Goal: Transaction & Acquisition: Purchase product/service

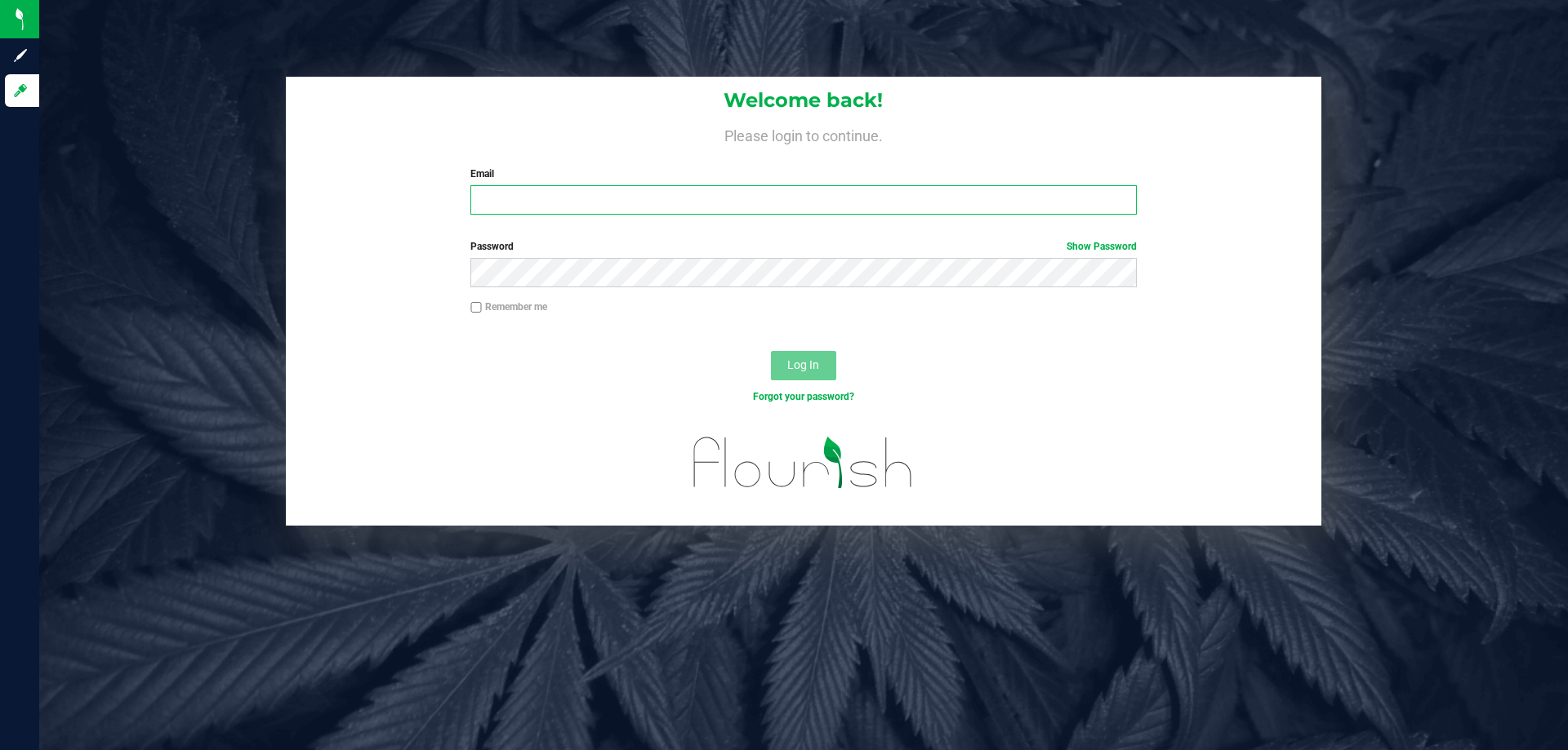
click at [512, 202] on input "Email" at bounding box center [804, 200] width 666 height 30
click at [893, 197] on input "Email" at bounding box center [804, 200] width 666 height 30
click at [885, 207] on input "Email" at bounding box center [804, 200] width 666 height 30
click at [869, 197] on input "Email" at bounding box center [804, 200] width 666 height 30
type input "[EMAIL_ADDRESS][DOMAIN_NAME]"
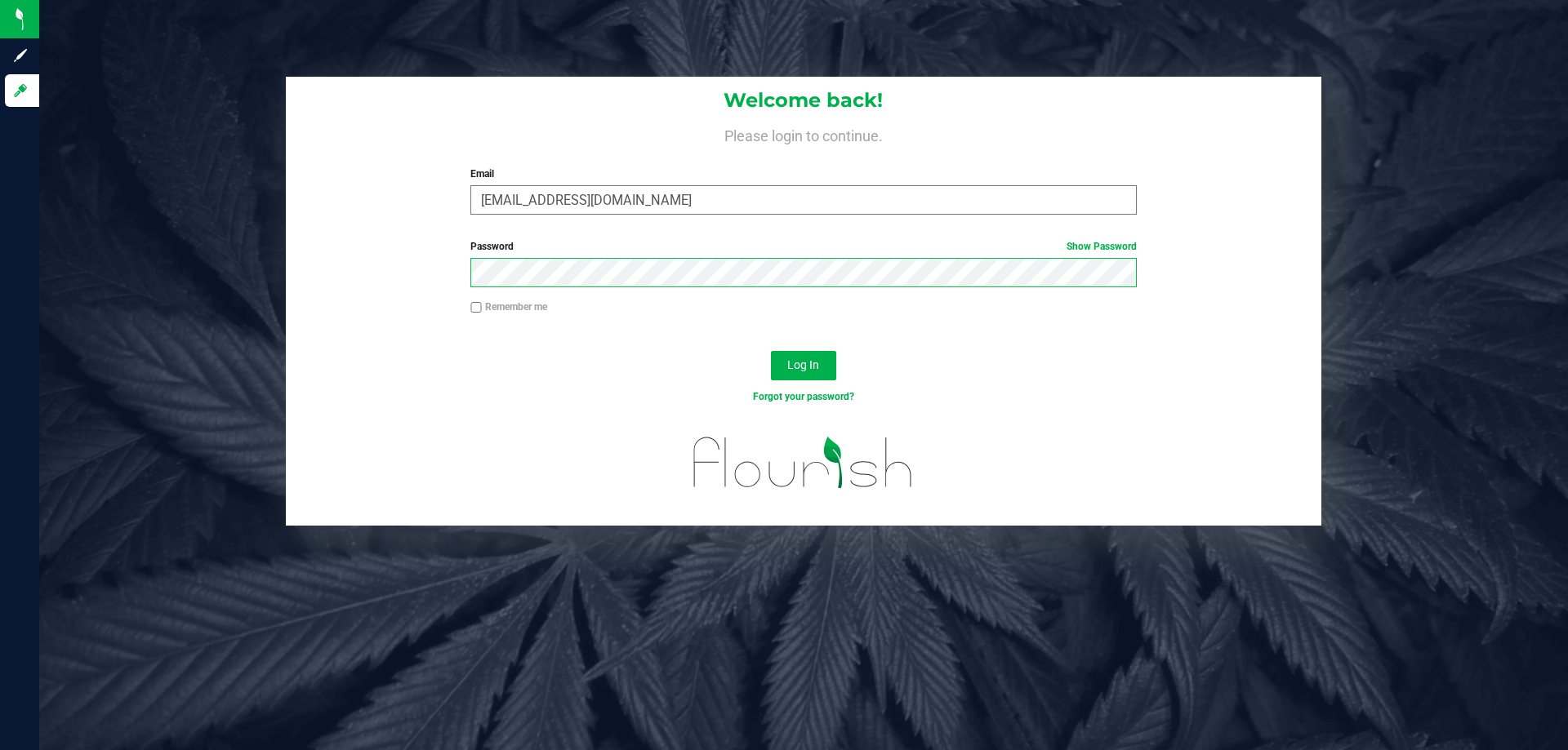
click at [771, 351] on button "Log In" at bounding box center [804, 366] width 66 height 30
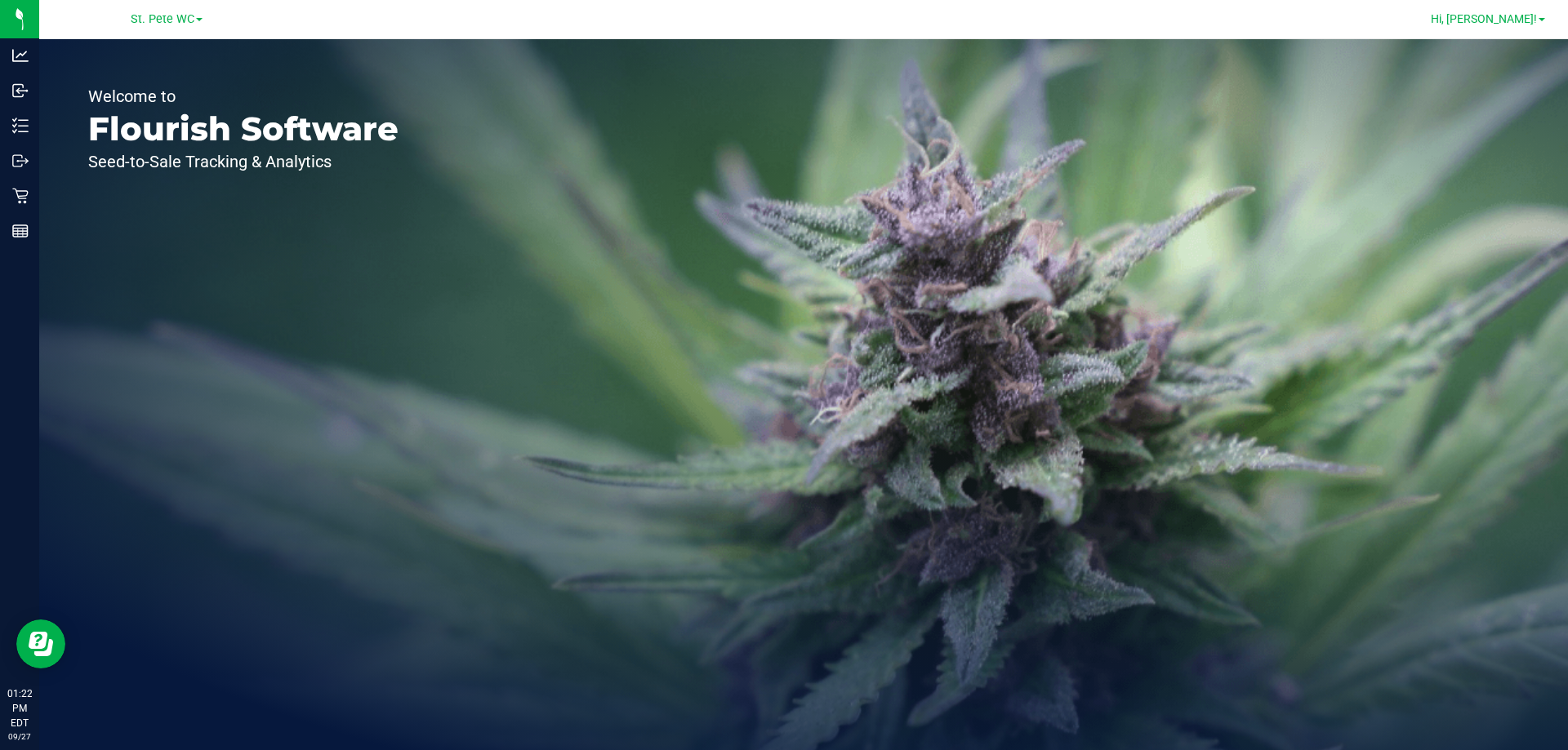
click at [1529, 25] on span "Hi, [PERSON_NAME]!" at bounding box center [1484, 18] width 107 height 13
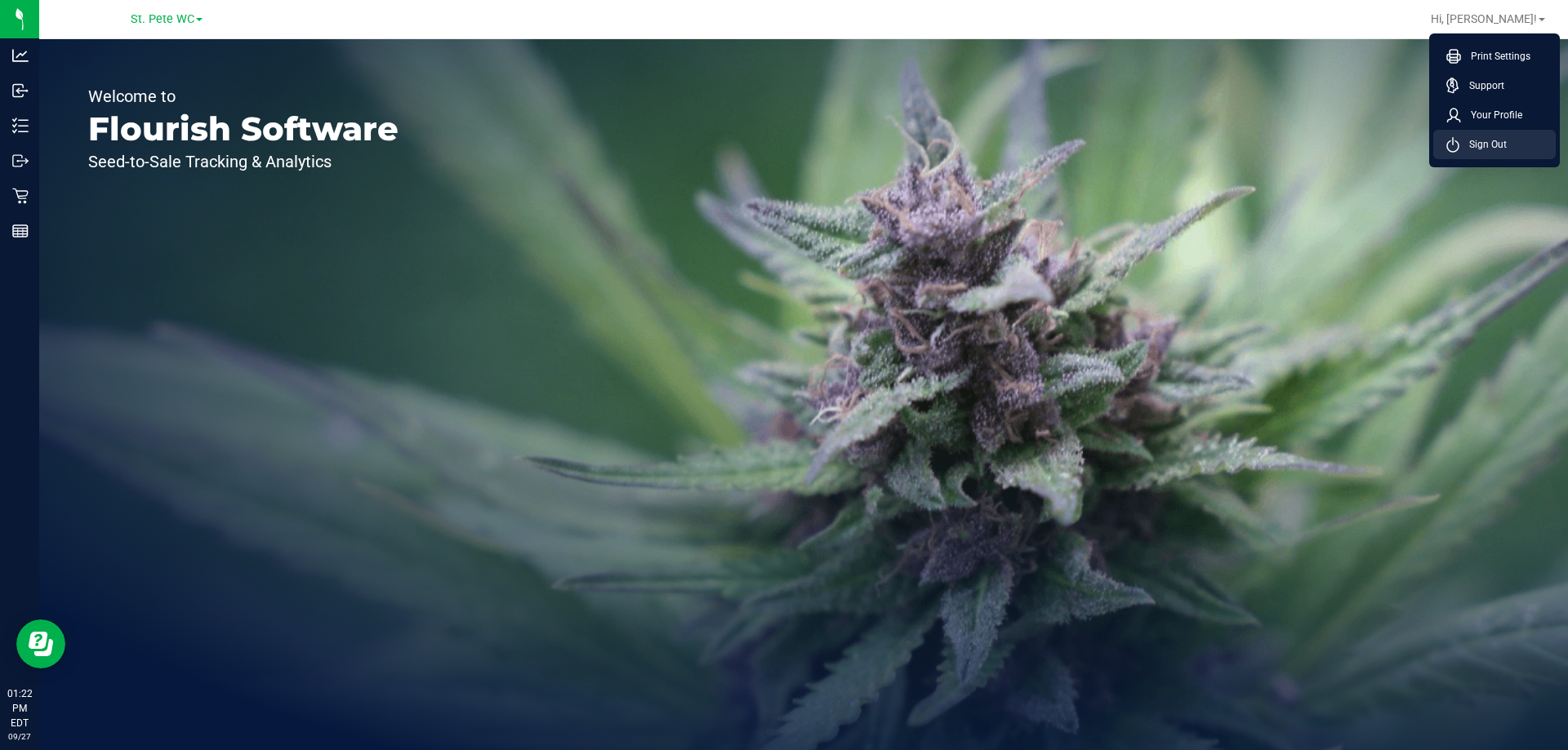
click at [1499, 147] on span "Sign Out" at bounding box center [1483, 144] width 47 height 17
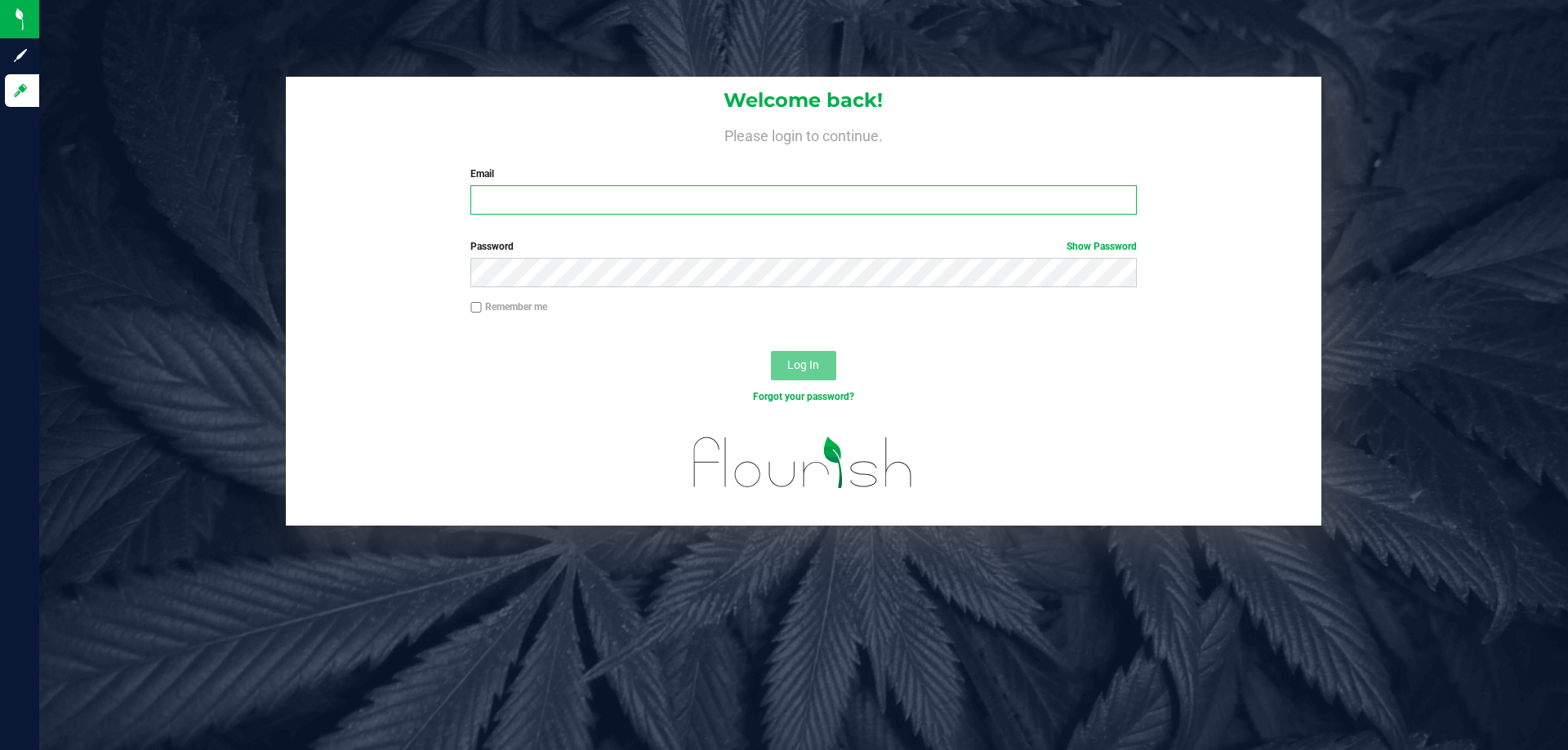
click at [851, 204] on input "Email" at bounding box center [804, 200] width 666 height 30
type input "[EMAIL_ADDRESS][DOMAIN_NAME]"
click at [771, 351] on button "Log In" at bounding box center [804, 366] width 66 height 30
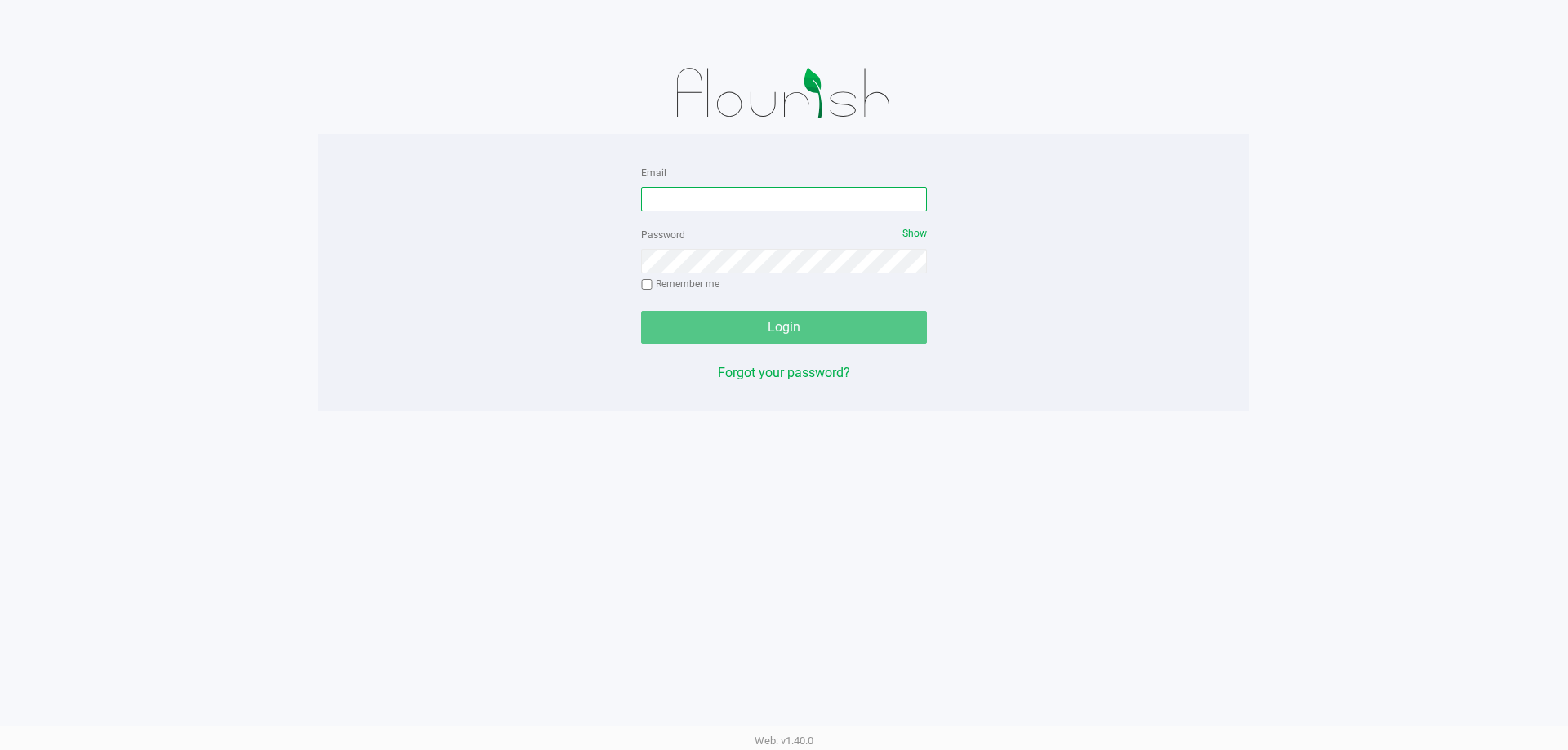
click at [880, 199] on input "Email" at bounding box center [784, 199] width 286 height 24
type input "[EMAIL_ADDRESS][DOMAIN_NAME]"
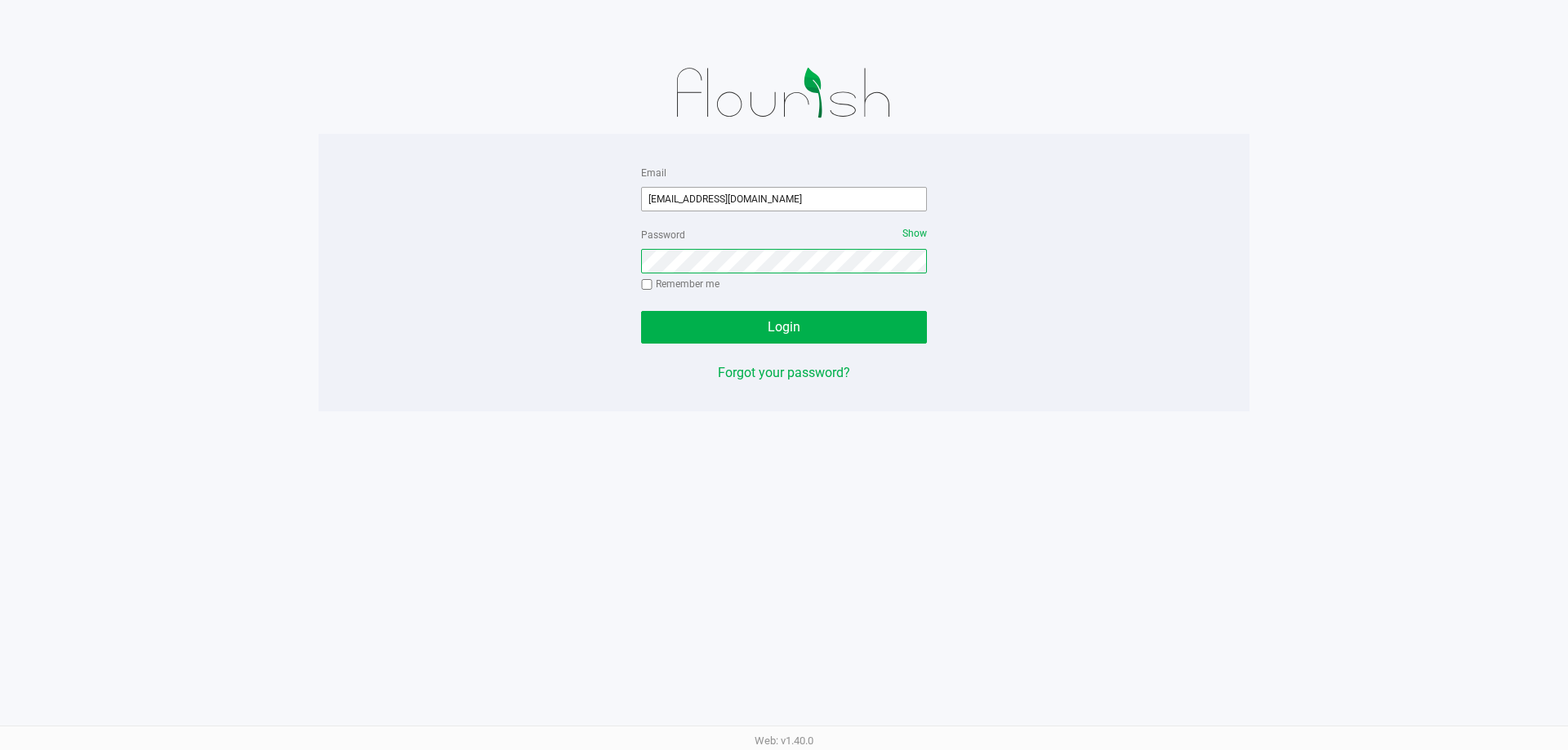
click at [641, 311] on button "Login" at bounding box center [784, 327] width 286 height 32
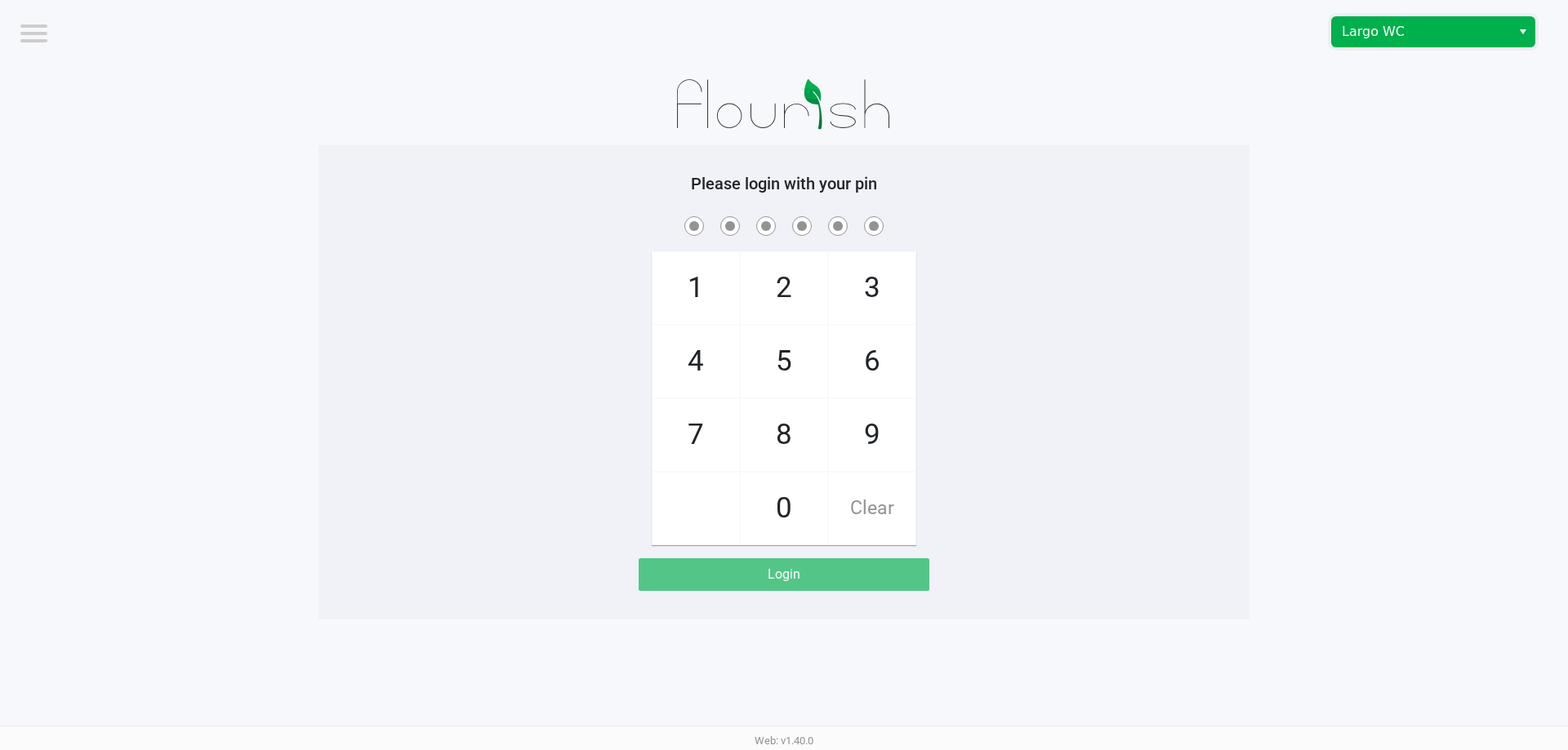
click at [1443, 24] on span "Largo WC" at bounding box center [1421, 31] width 159 height 19
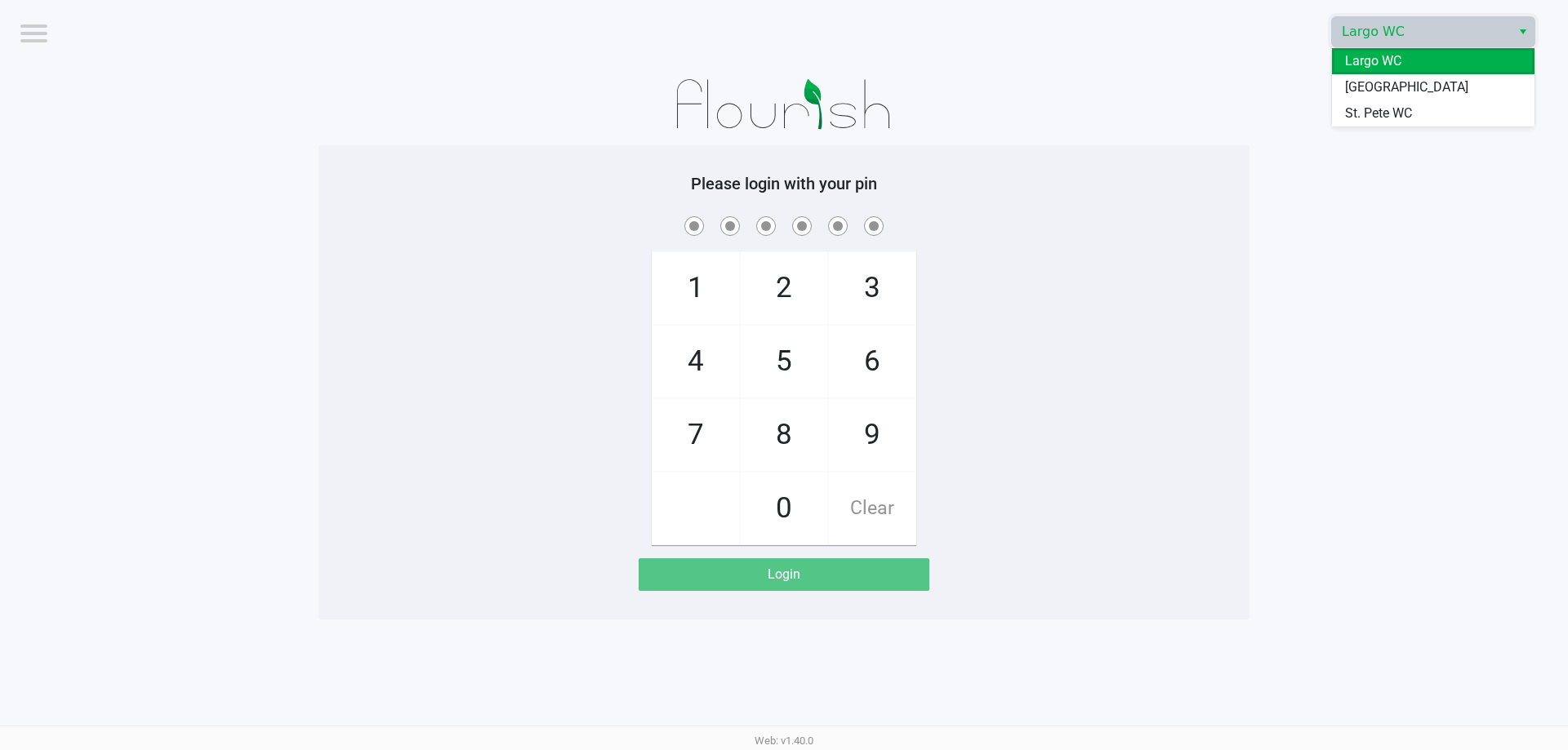
click at [1411, 132] on app-pos-login-wrapper "Logout Largo WC Please login with your pin 1 4 7 2 5 8 0 3 6 9 Clear Login" at bounding box center [784, 310] width 1568 height 620
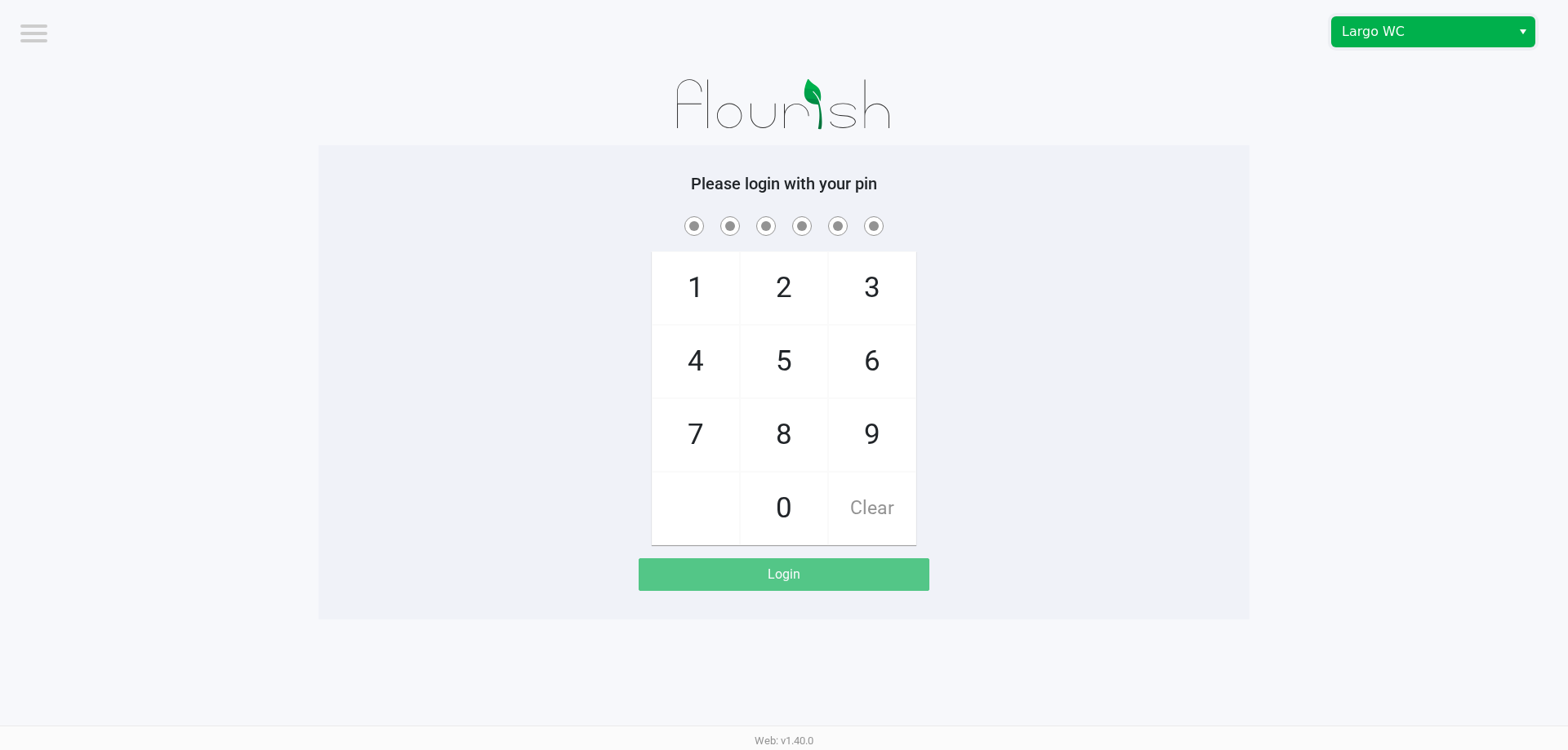
click at [1419, 23] on span "Largo WC" at bounding box center [1421, 31] width 159 height 19
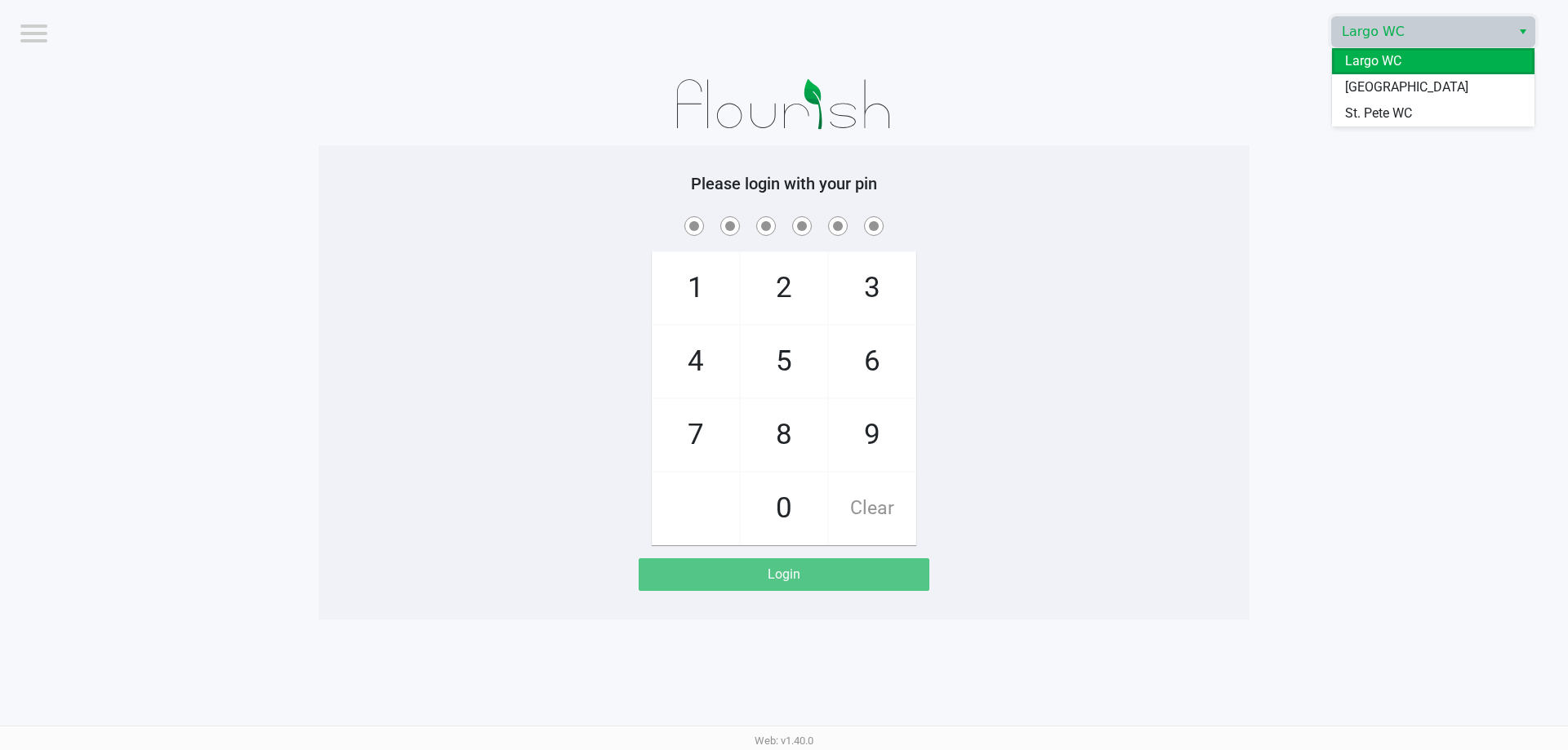
drag, startPoint x: 1386, startPoint y: 115, endPoint x: 1356, endPoint y: 120, distance: 30.4
click at [1387, 115] on span "St. Pete WC" at bounding box center [1378, 114] width 67 height 19
click at [1355, 120] on app-pos-login-wrapper "Logout St. Pete WC Please login with your pin 1 4 7 2 5 8 0 3 6 9 Clear Login" at bounding box center [784, 310] width 1568 height 620
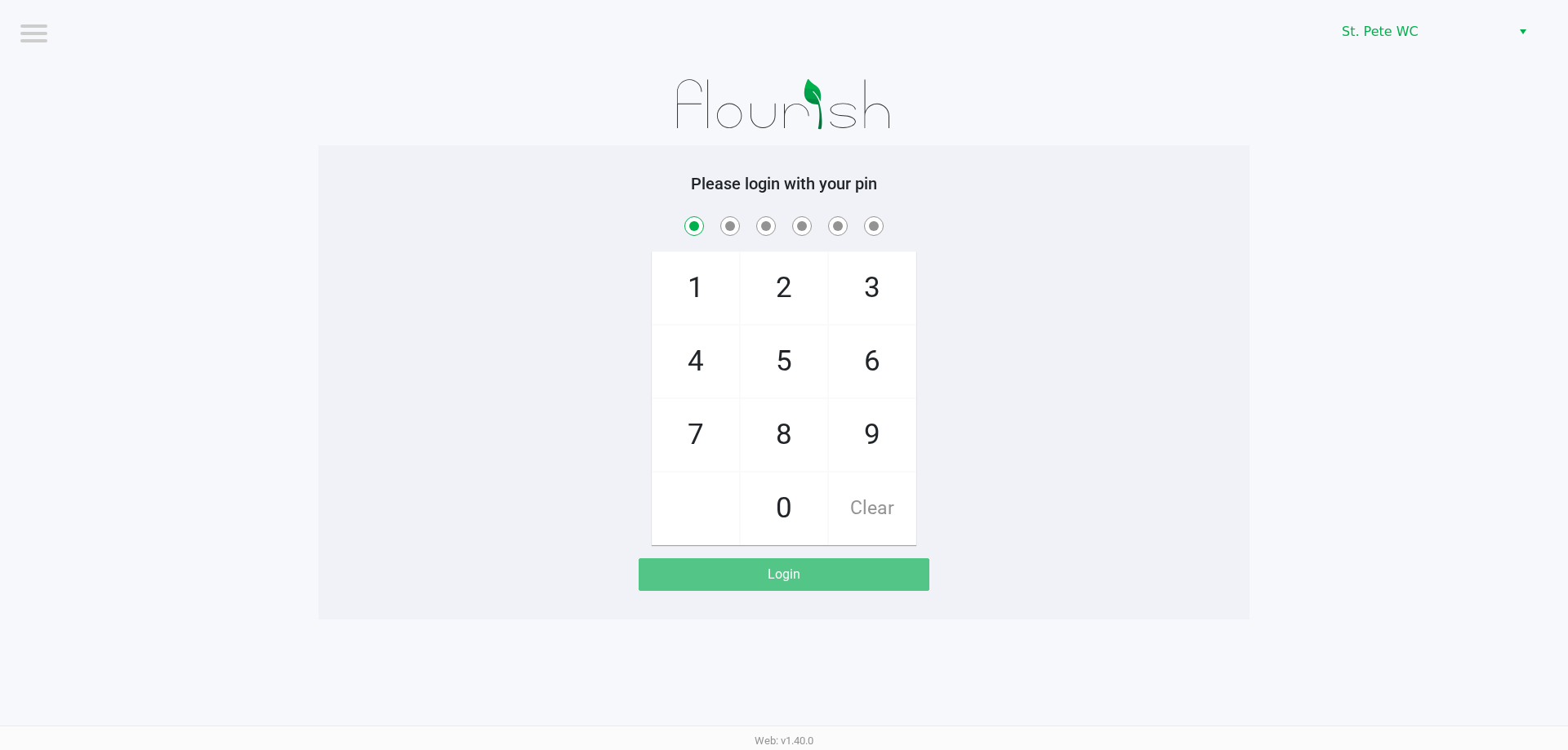
checkbox input "true"
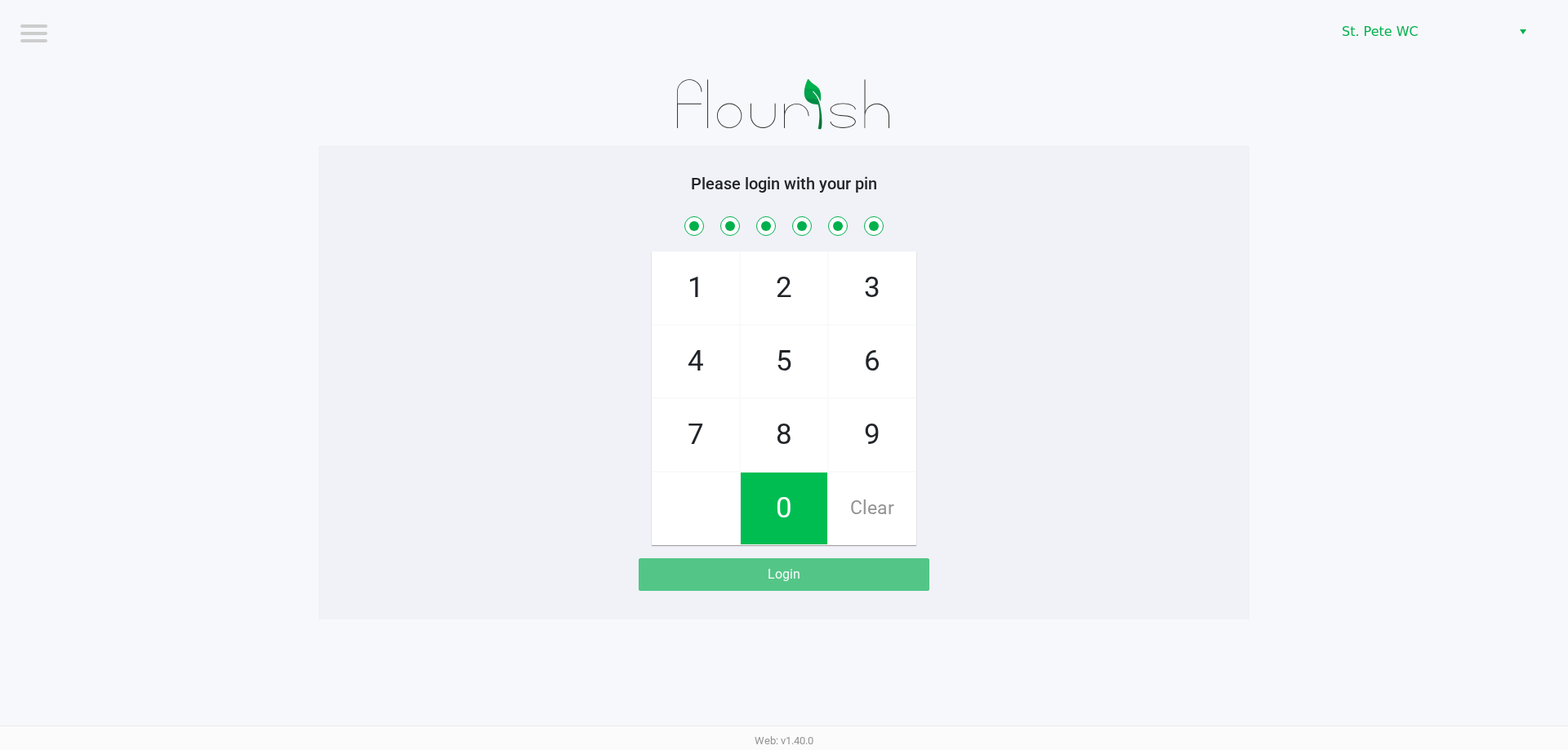
checkbox input "true"
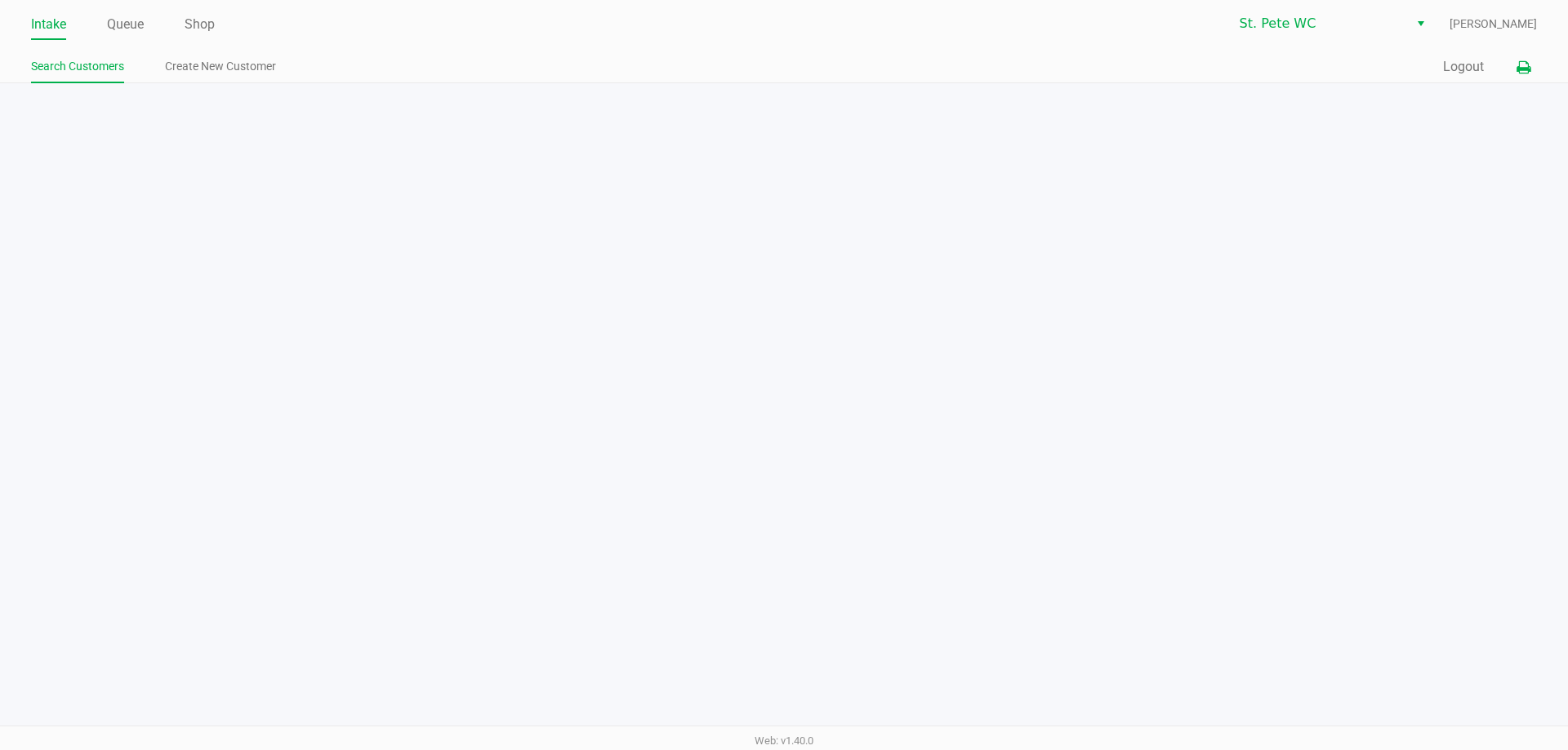
click at [1525, 65] on icon at bounding box center [1523, 67] width 14 height 11
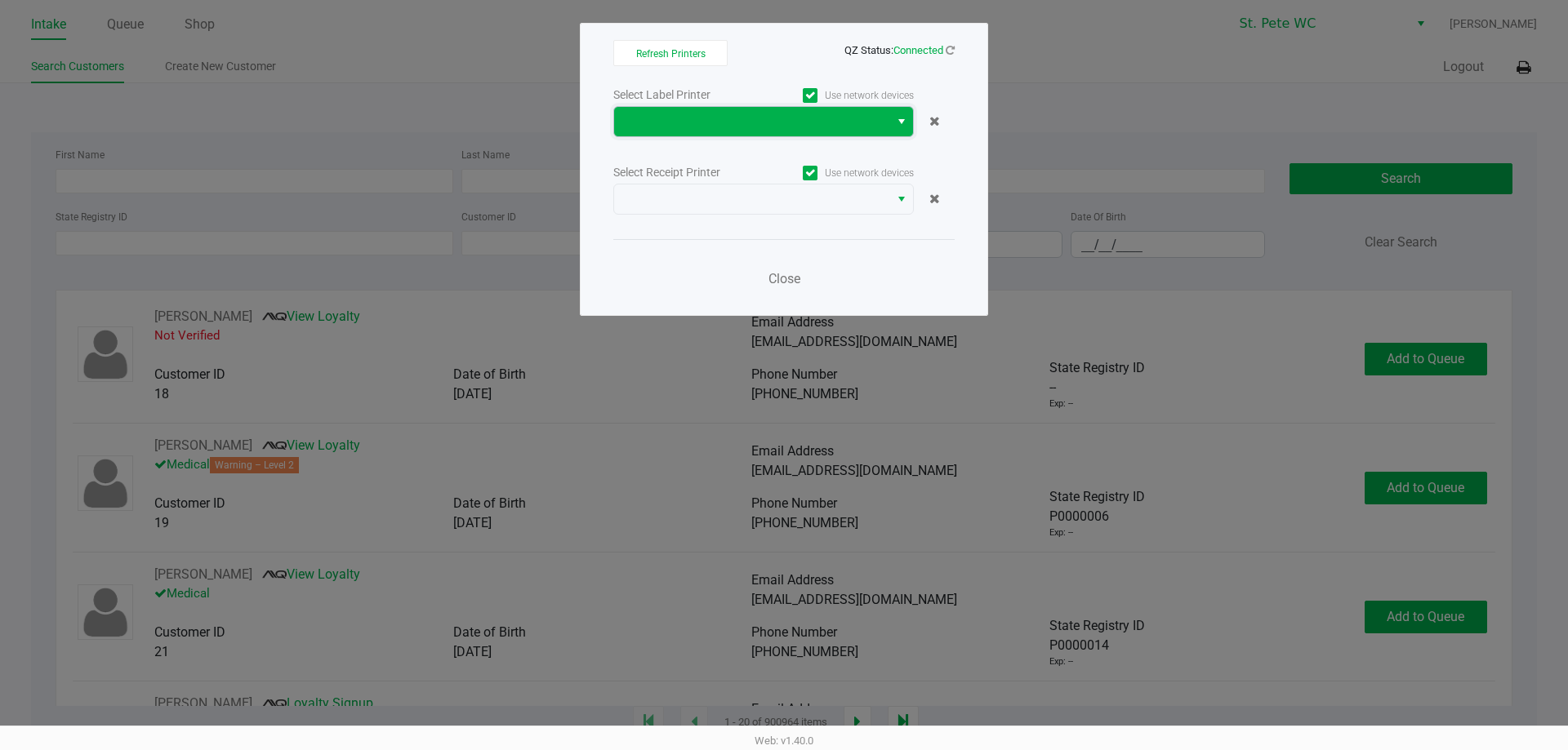
click at [849, 134] on span at bounding box center [751, 121] width 275 height 30
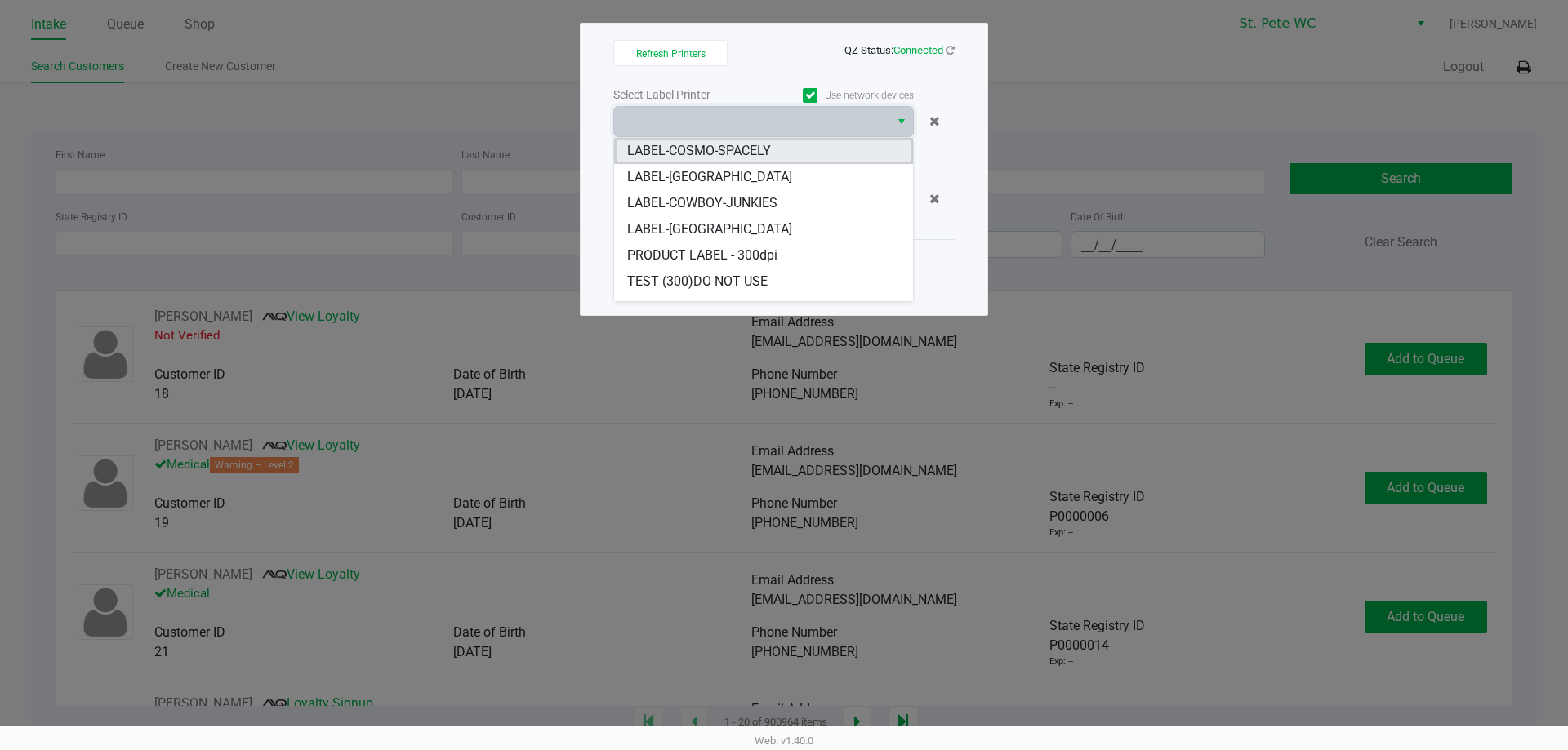
click at [826, 144] on li "LABEL-COSMO-SPACELY" at bounding box center [763, 151] width 299 height 26
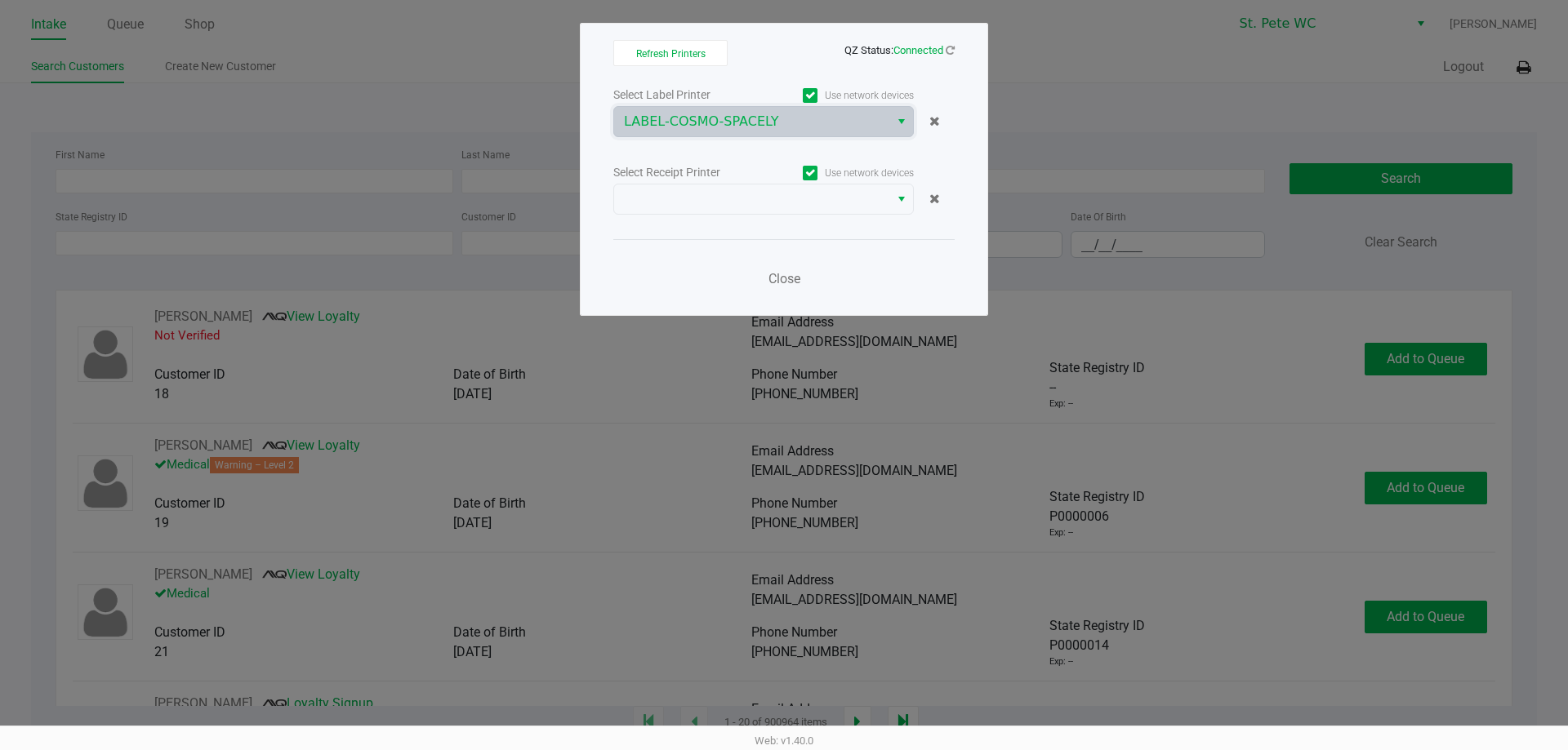
click at [817, 173] on span at bounding box center [810, 173] width 15 height 15
click at [0, 0] on input "Use network devices" at bounding box center [0, 0] width 0 height 0
click at [843, 161] on div "Select Label Printer Use network devices LABEL-COSMO-SPACELY Select Receipt Pri…" at bounding box center [784, 191] width 342 height 215
drag, startPoint x: 846, startPoint y: 157, endPoint x: 846, endPoint y: 172, distance: 15.0
click at [846, 157] on div "Select Label Printer Use network devices LABEL-COSMO-SPACELY Select Receipt Pri…" at bounding box center [784, 191] width 342 height 215
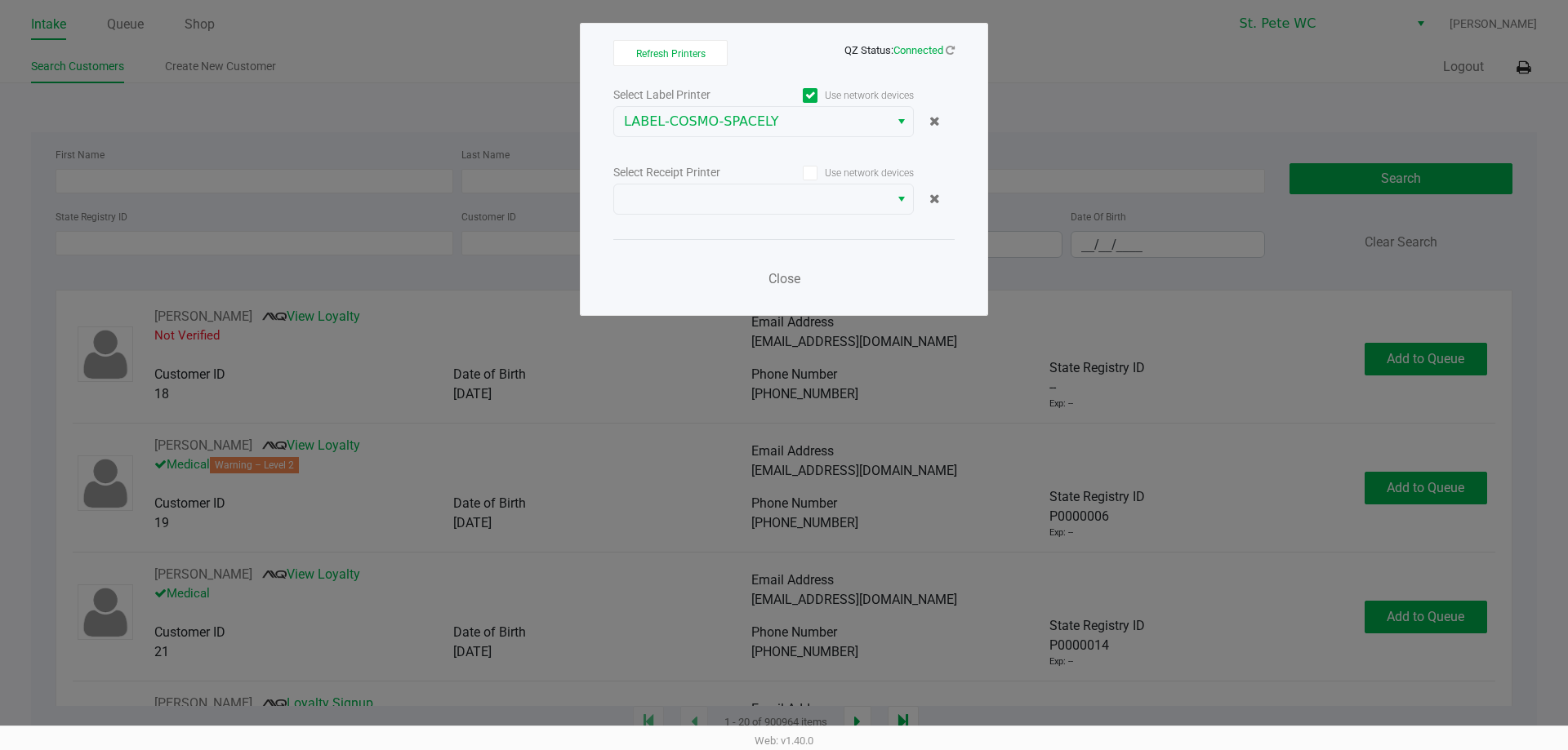
click at [846, 172] on label "Use network devices" at bounding box center [839, 173] width 150 height 15
click at [0, 0] on input "Use network devices" at bounding box center [0, 0] width 0 height 0
click at [833, 205] on span at bounding box center [751, 199] width 256 height 19
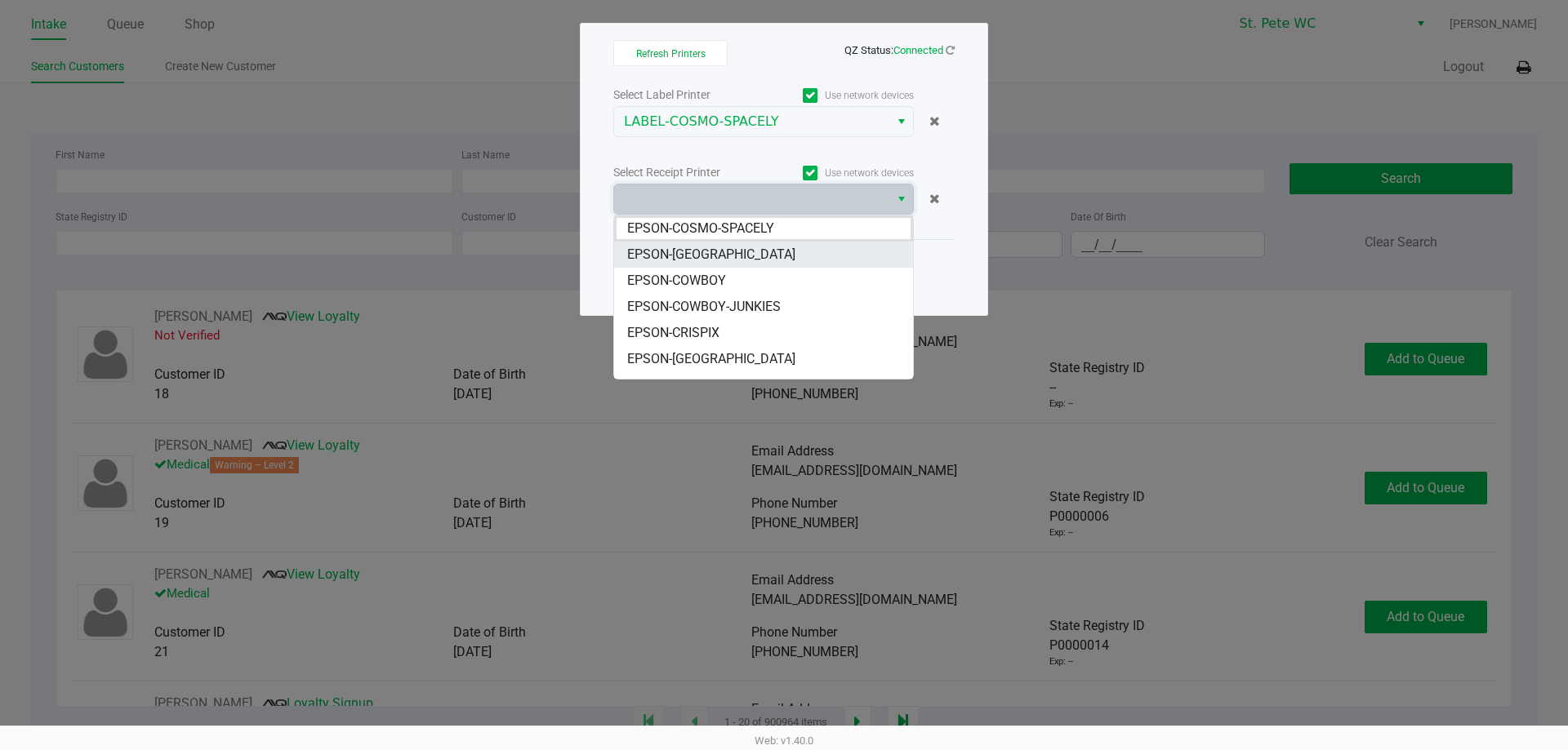
click at [833, 219] on li "EPSON-COSMO-SPACELY" at bounding box center [763, 229] width 299 height 26
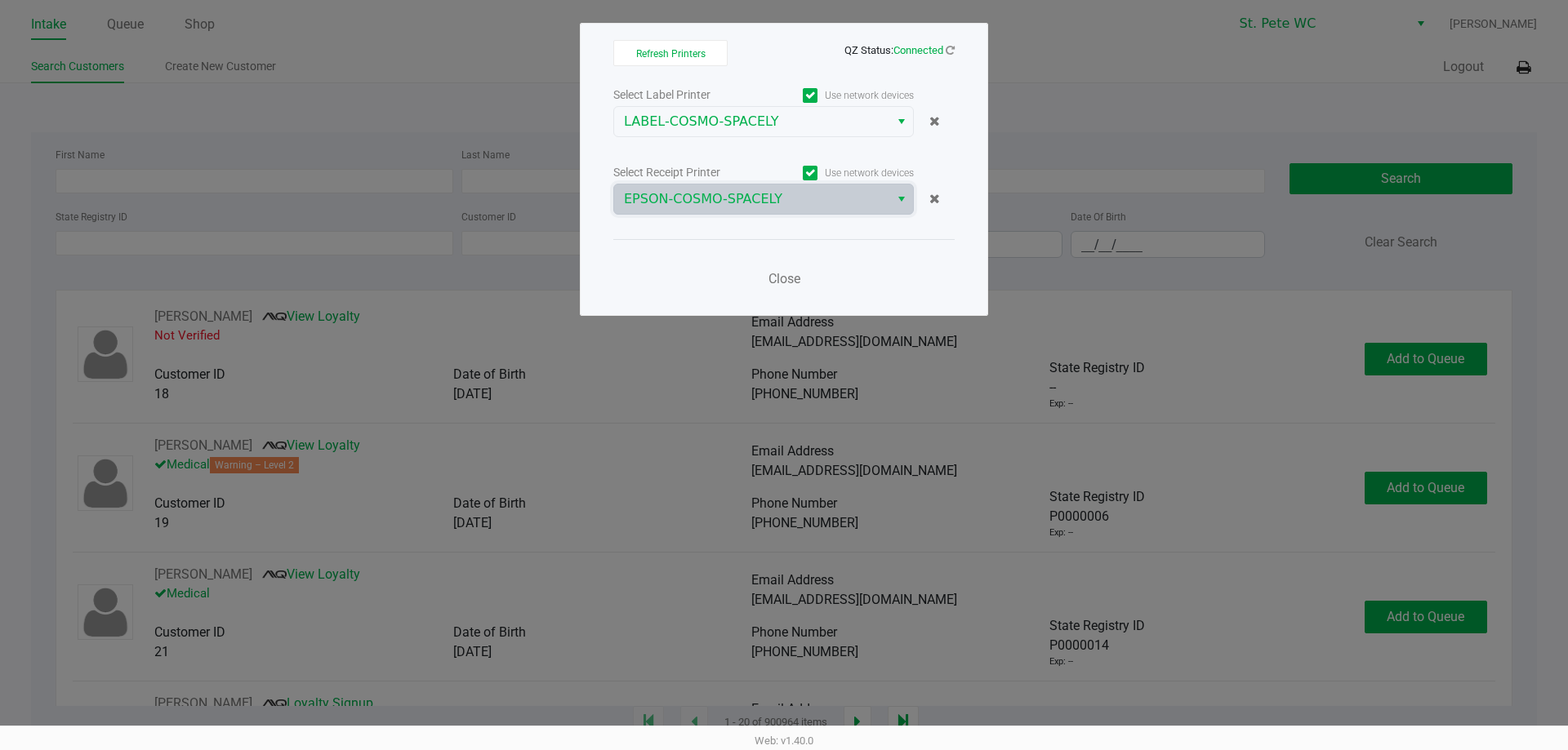
click at [819, 235] on div "Select Label Printer Use network devices LABEL-COSMO-SPACELY Select Receipt Pri…" at bounding box center [784, 191] width 342 height 215
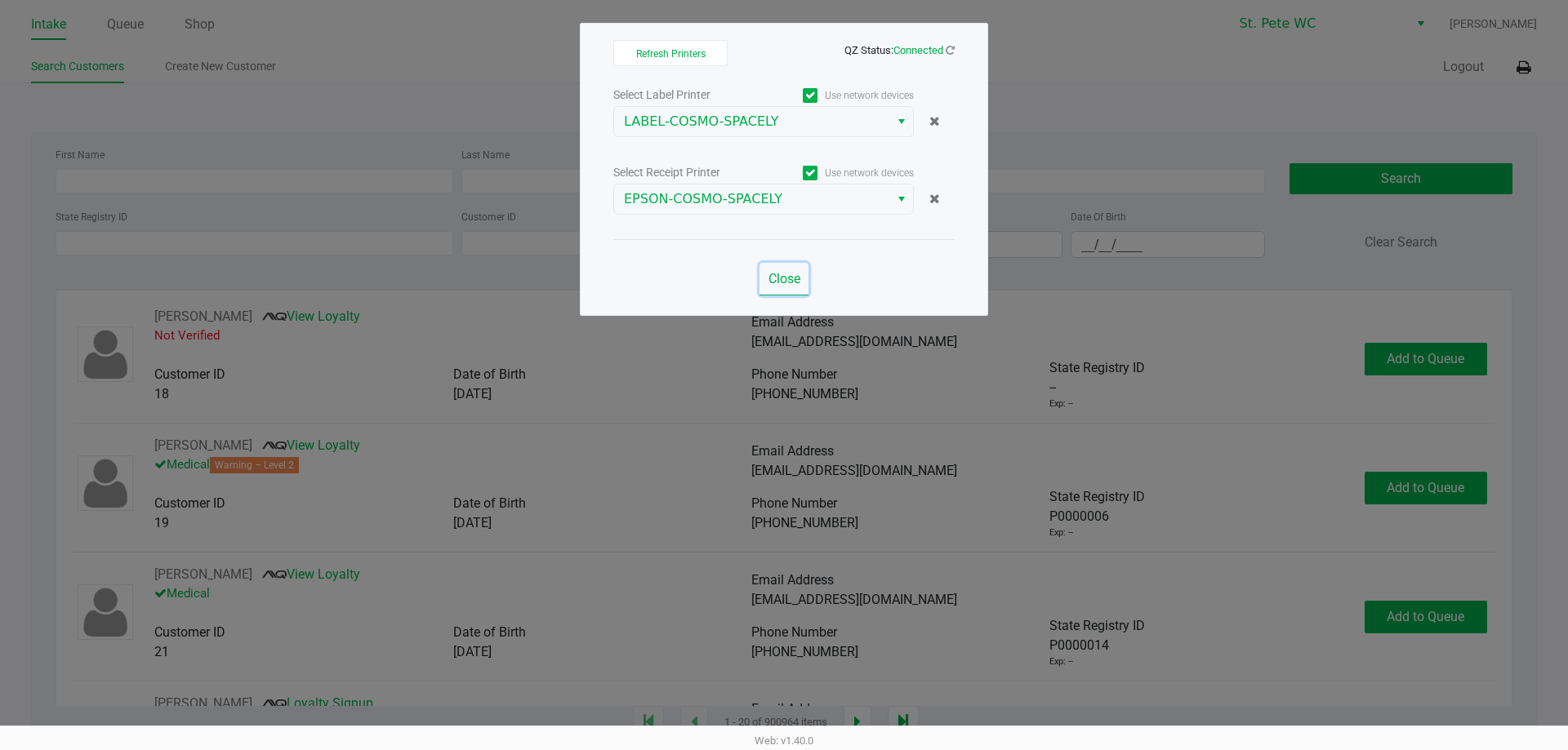
click at [800, 276] on span "Close" at bounding box center [784, 279] width 31 height 16
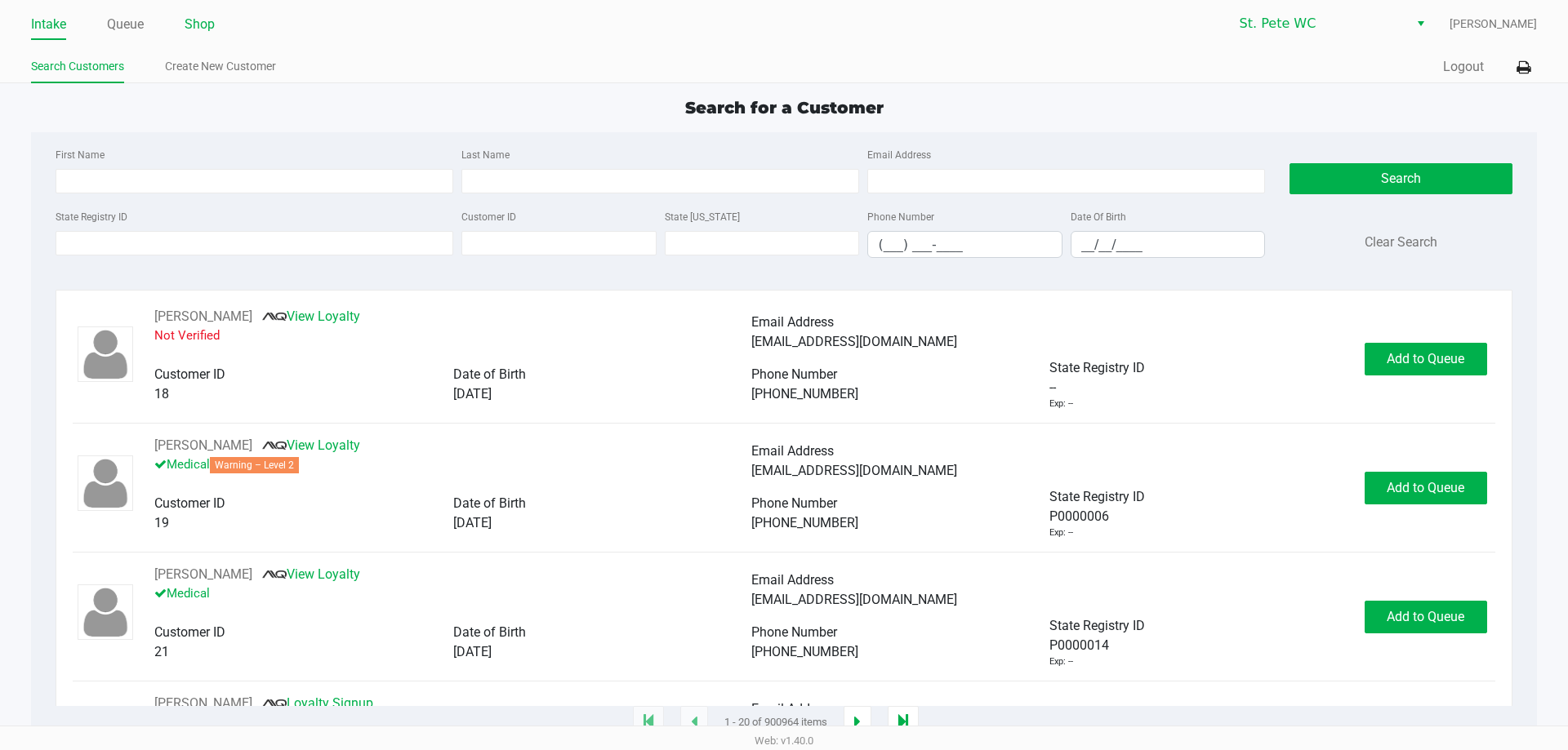
click at [211, 30] on link "Shop" at bounding box center [199, 24] width 31 height 23
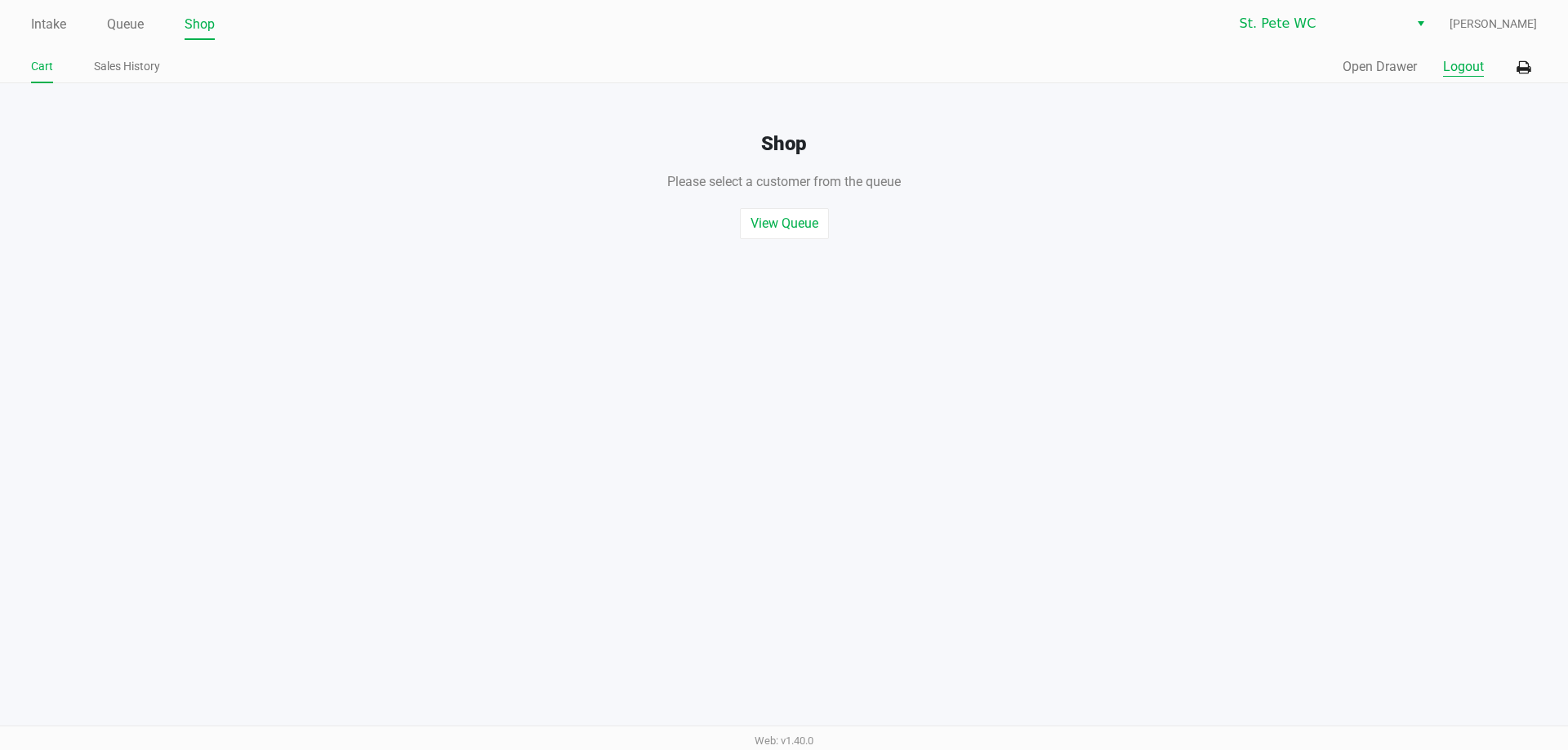
click at [1483, 62] on button "Logout" at bounding box center [1463, 66] width 41 height 19
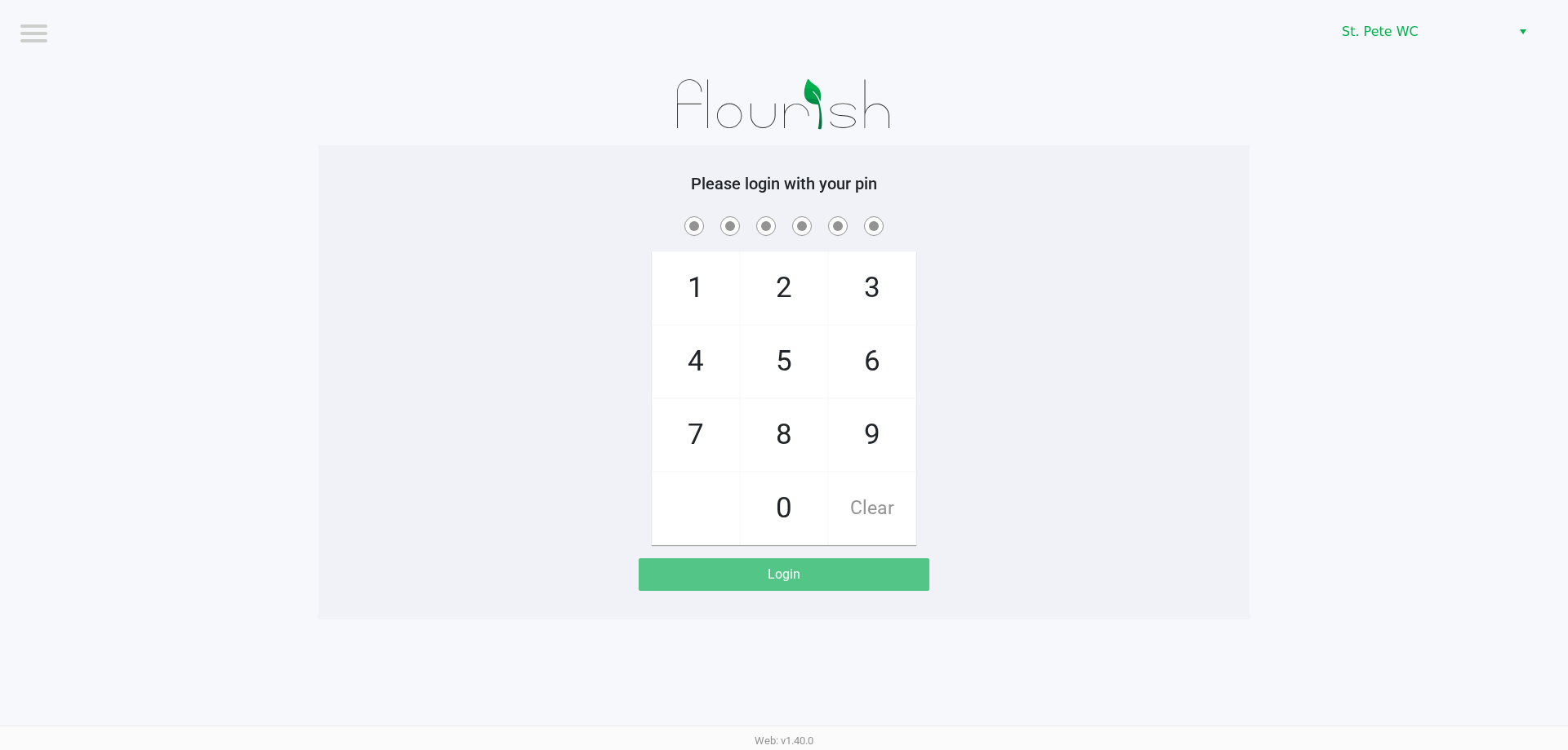
click at [392, 148] on div "Please login with your pin 1 4 7 2 5 8 0 3 6 9 Clear Login" at bounding box center [784, 382] width 931 height 474
checkbox input "true"
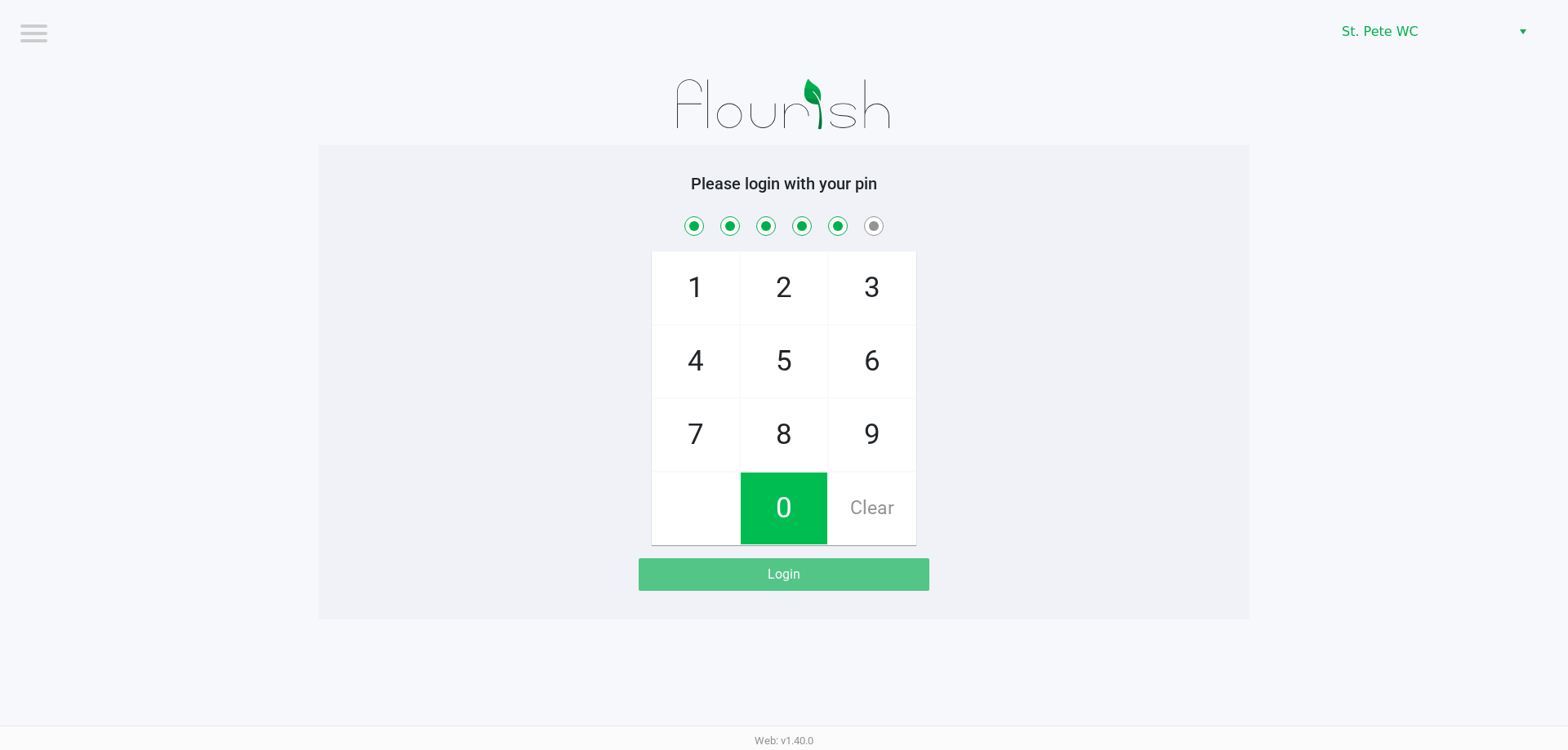
checkbox input "true"
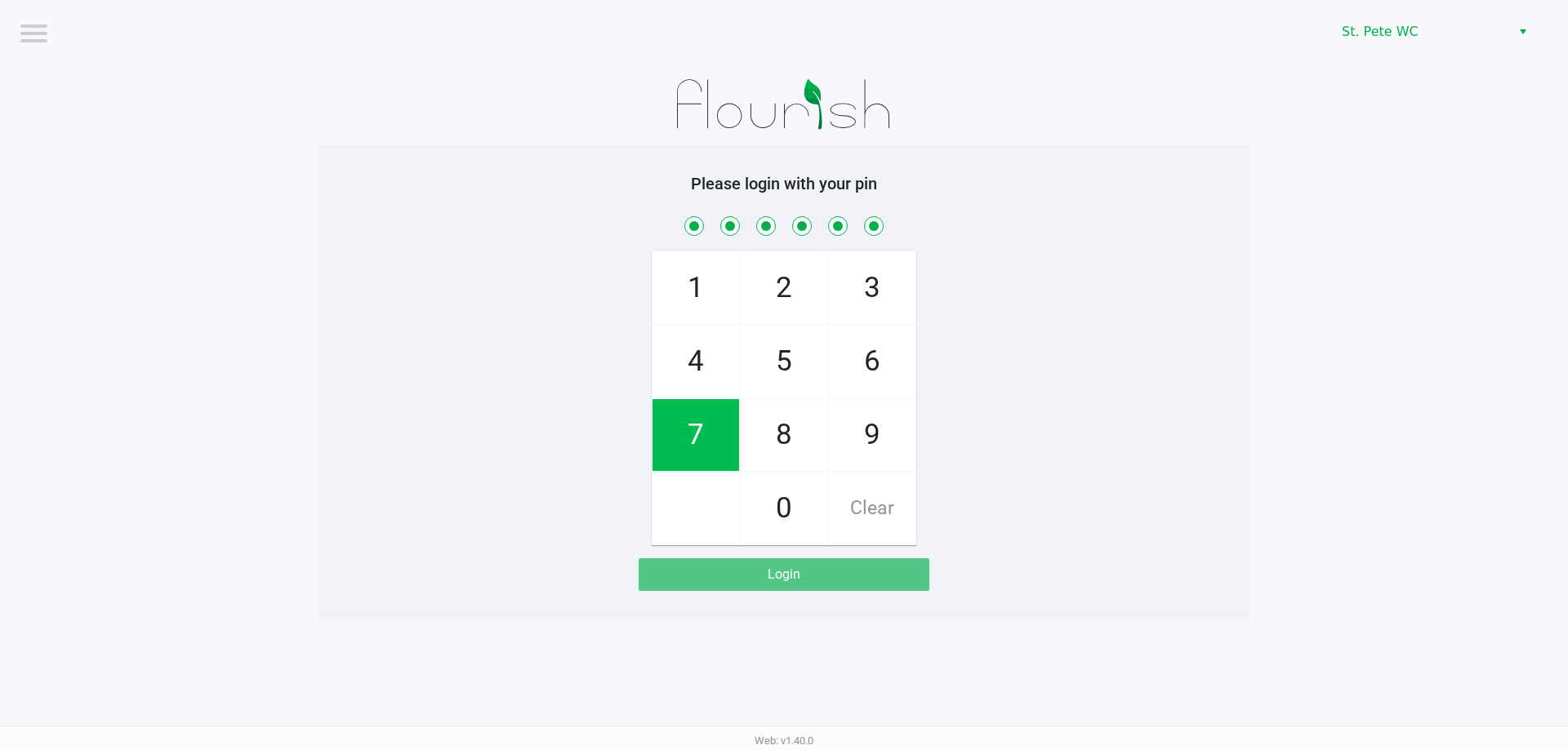
checkbox input "true"
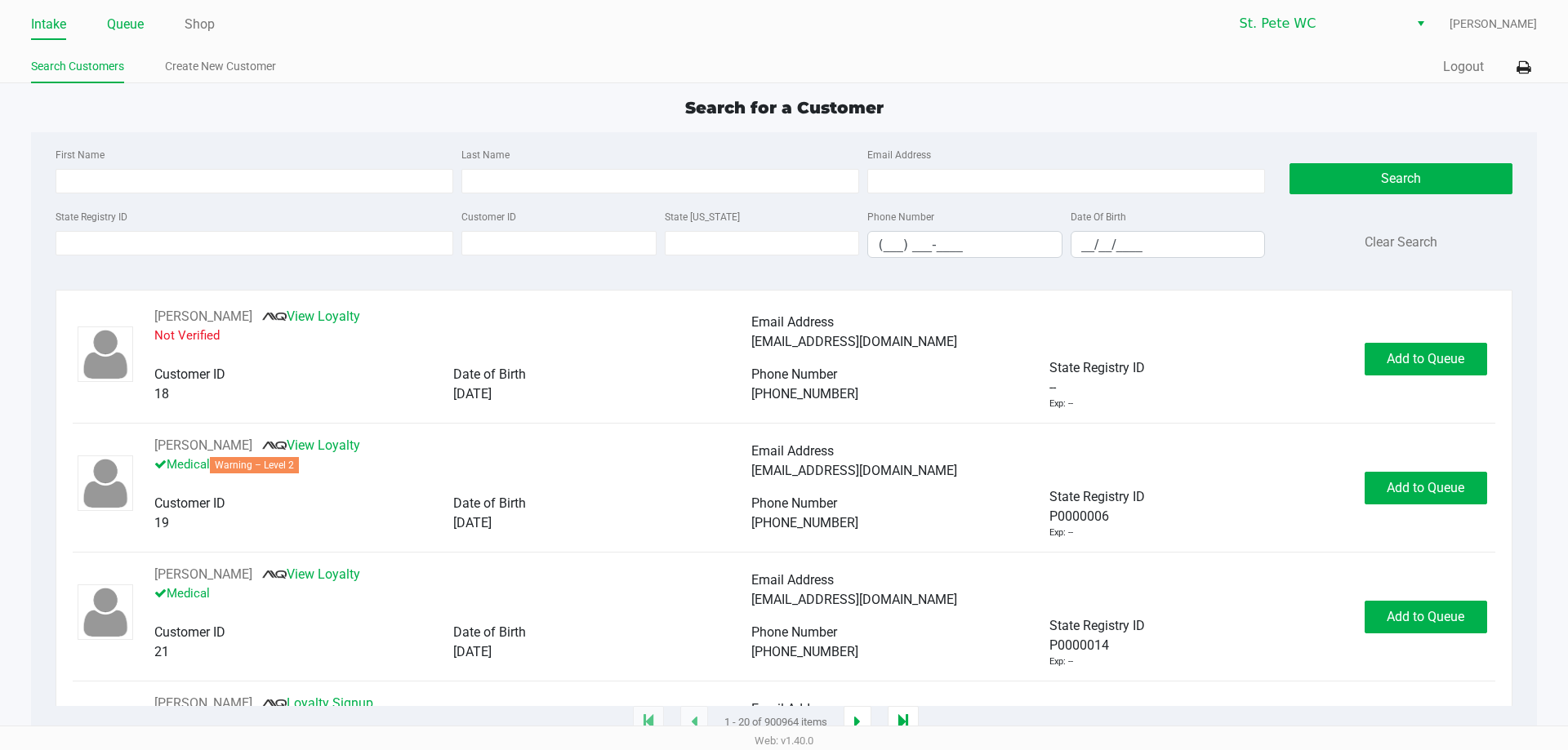
click at [112, 24] on link "Queue" at bounding box center [125, 24] width 37 height 23
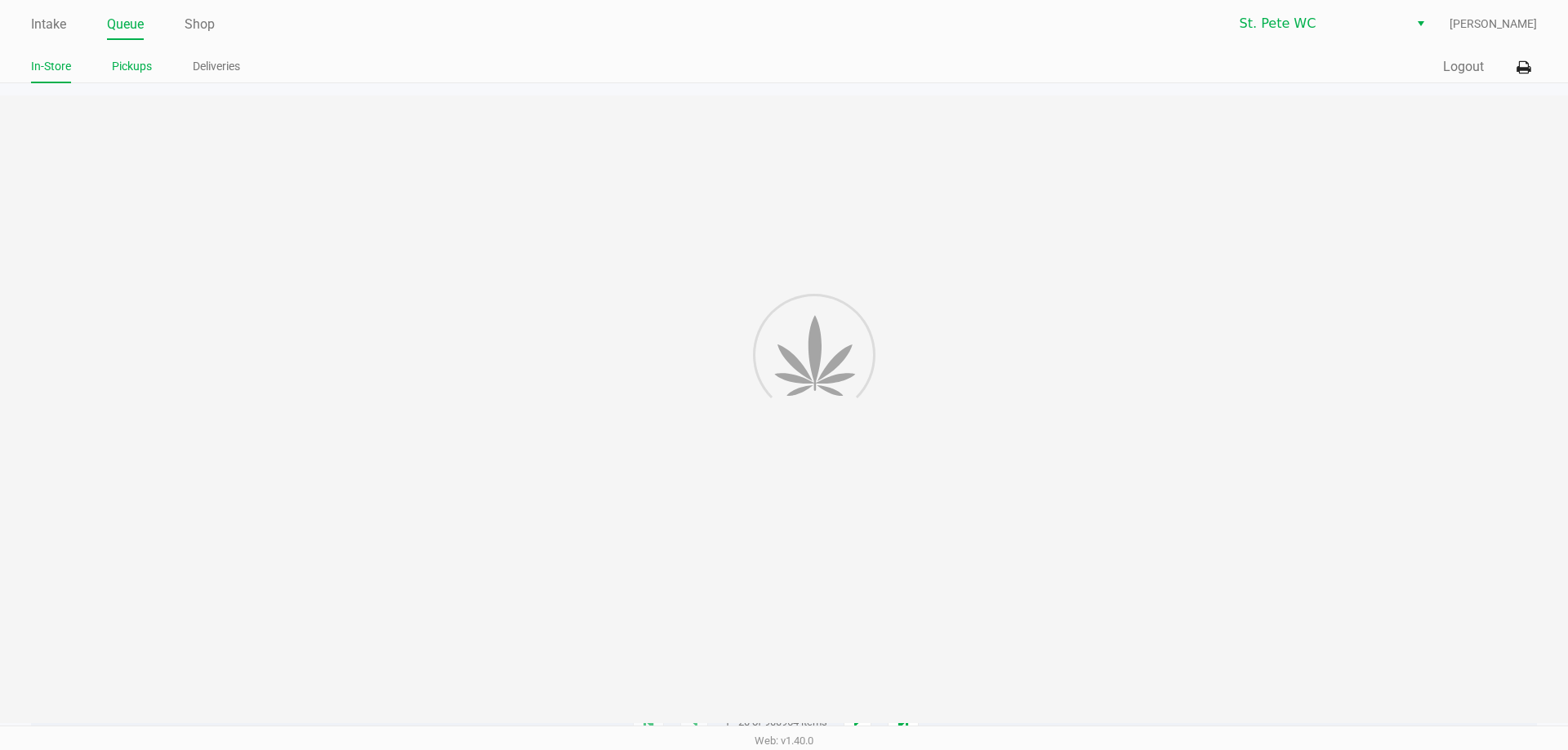
click at [142, 67] on link "Pickups" at bounding box center [132, 66] width 40 height 20
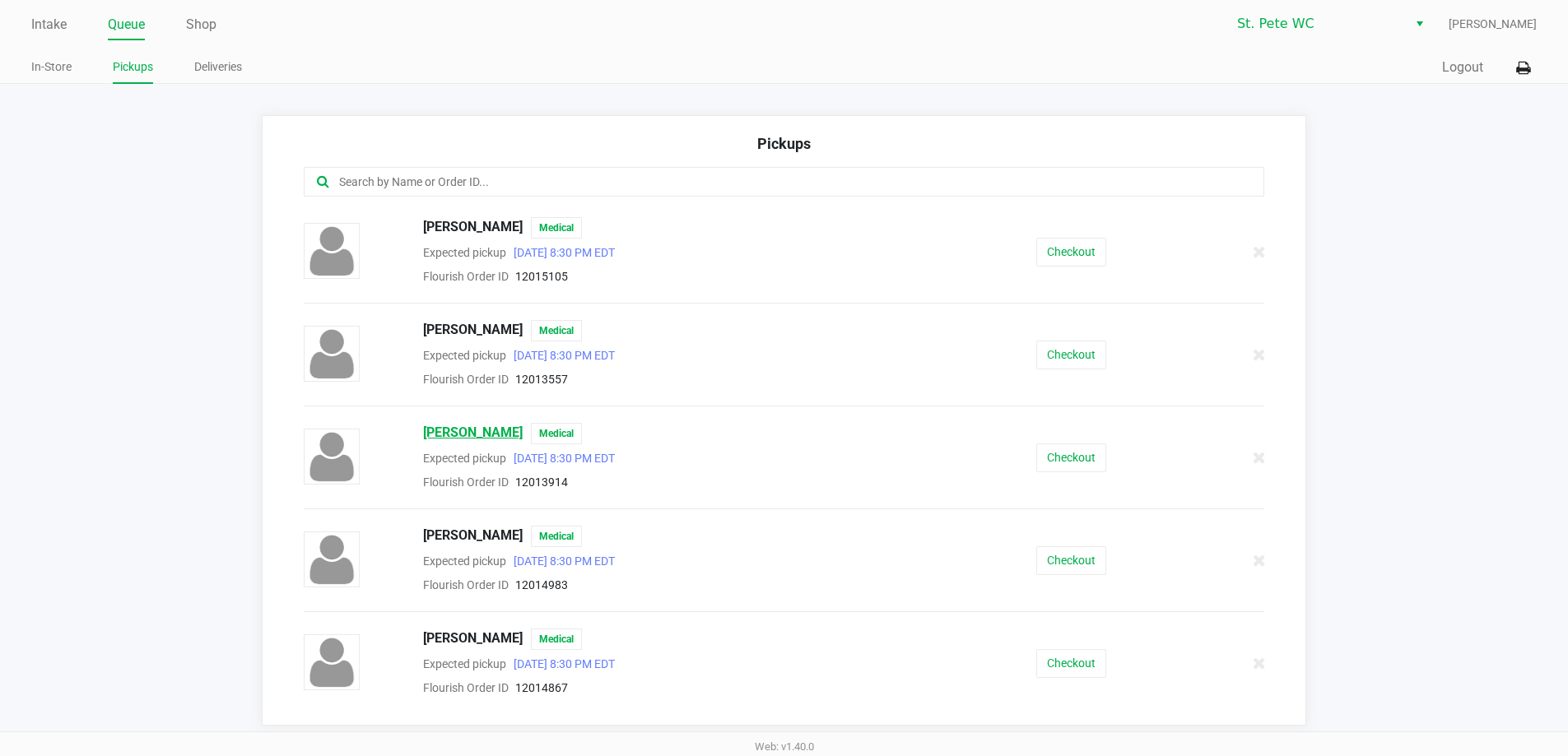
click at [445, 435] on span "DIANE VIALE" at bounding box center [473, 434] width 99 height 21
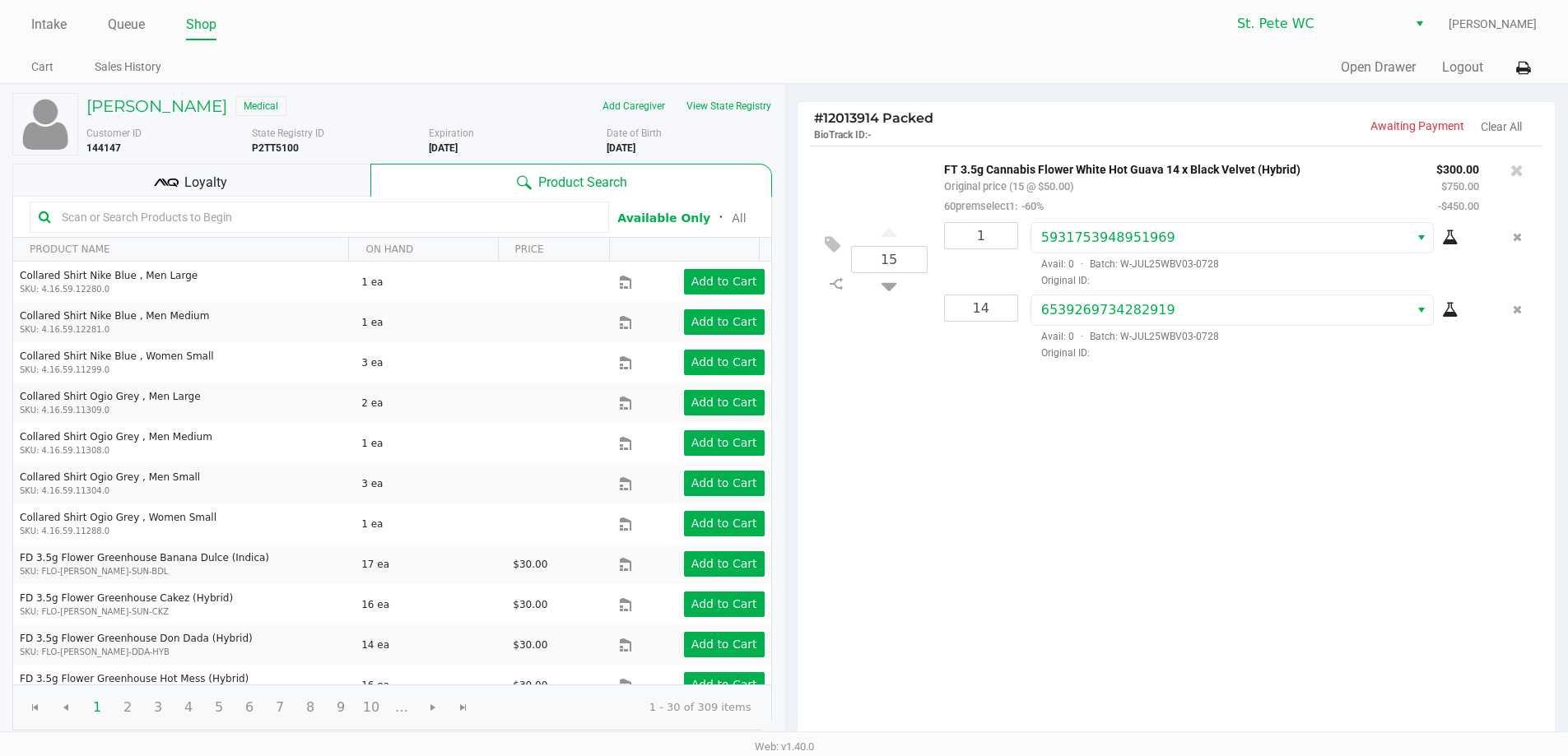
click at [209, 167] on div "Loyalty" at bounding box center [191, 180] width 358 height 33
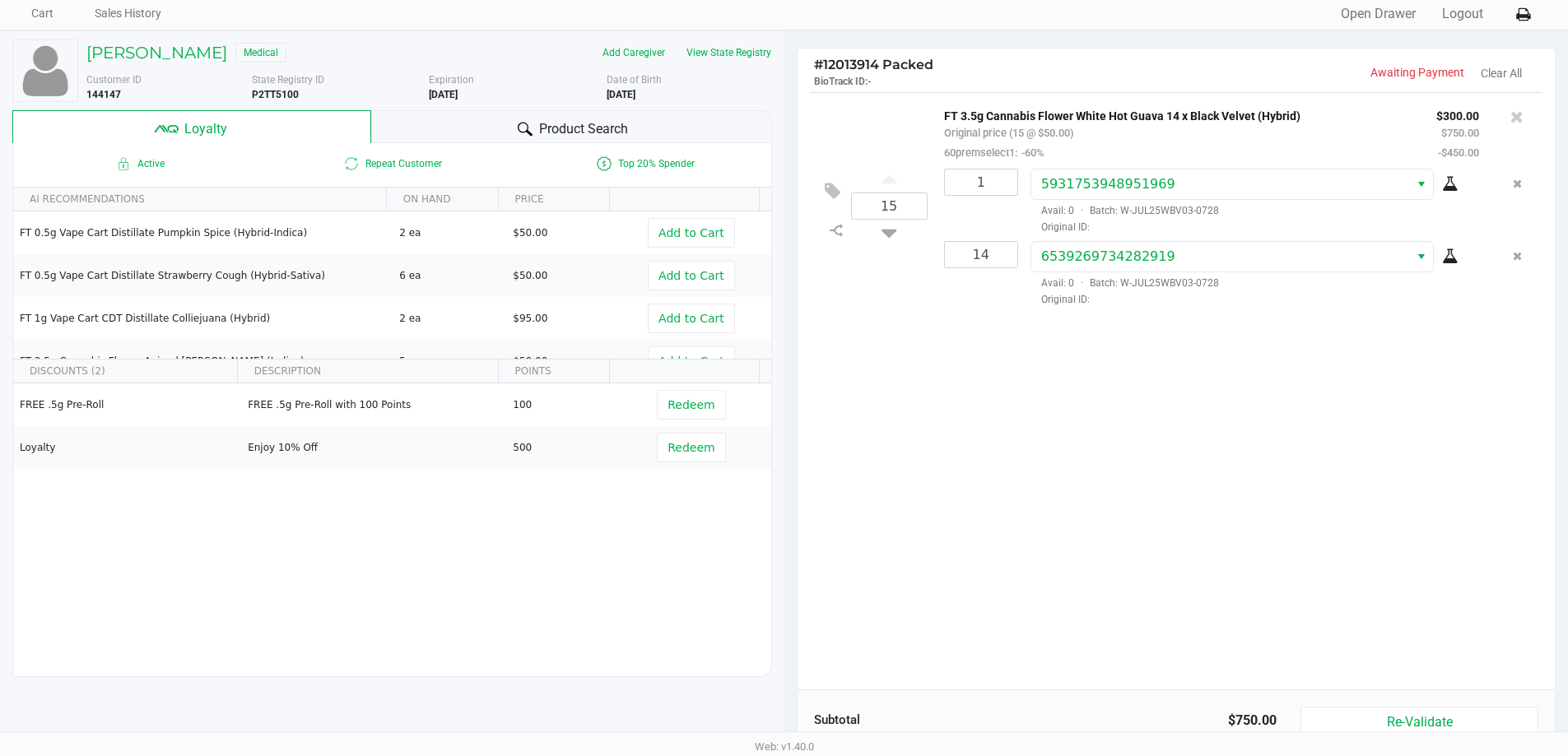
scroll to position [188, 0]
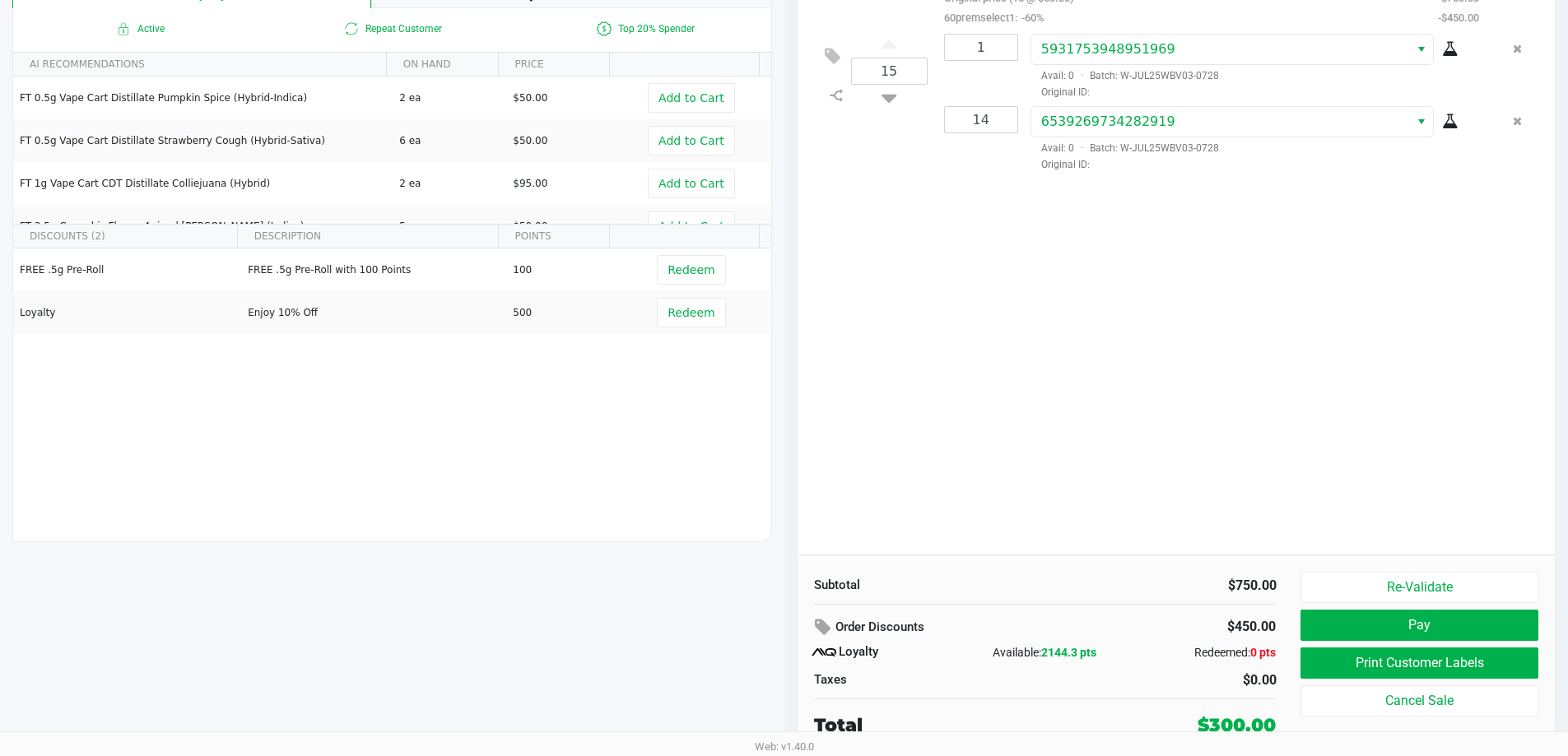
click at [1347, 569] on div "Subtotal $750.00 Order Discounts $450.00 Loyalty Available: 2144.3 pts Redeemed…" at bounding box center [1176, 655] width 758 height 201
click at [1347, 580] on button "Re-Validate" at bounding box center [1418, 588] width 237 height 32
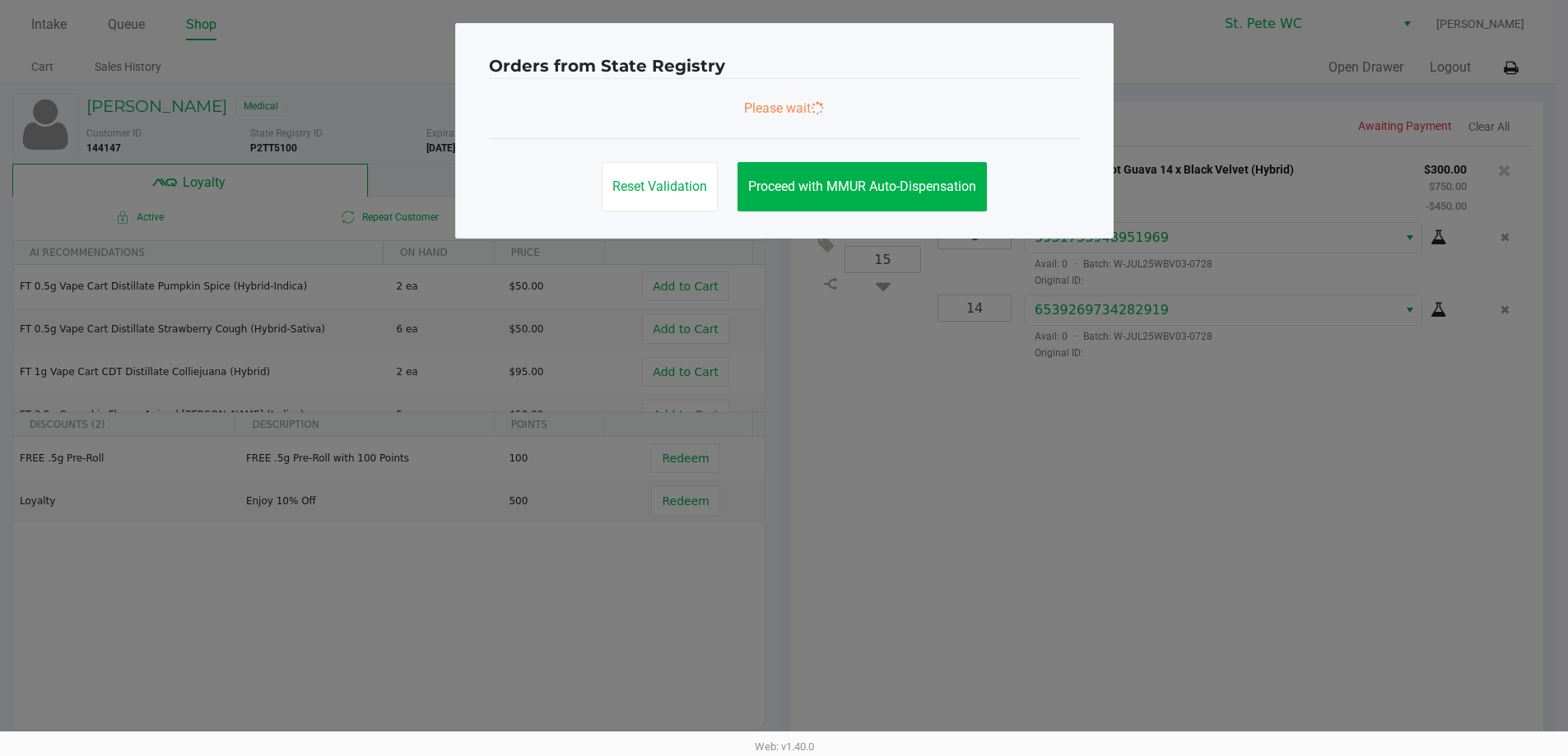
scroll to position [0, 0]
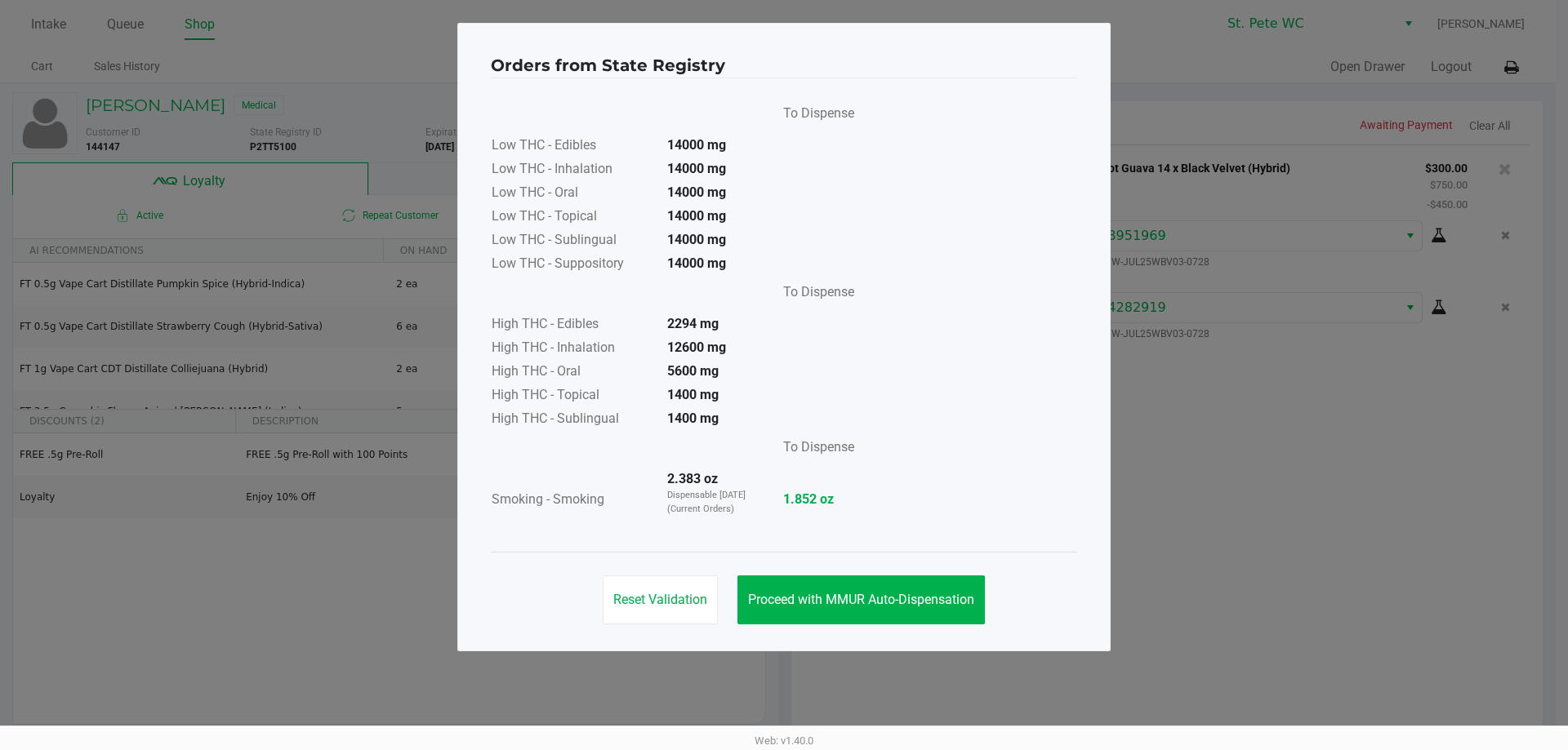
click at [822, 571] on div "Reset Validation Proceed with MMUR Auto-Dispensation" at bounding box center [784, 593] width 586 height 82
click at [822, 581] on button "Proceed with MMUR Auto-Dispensation" at bounding box center [860, 600] width 247 height 49
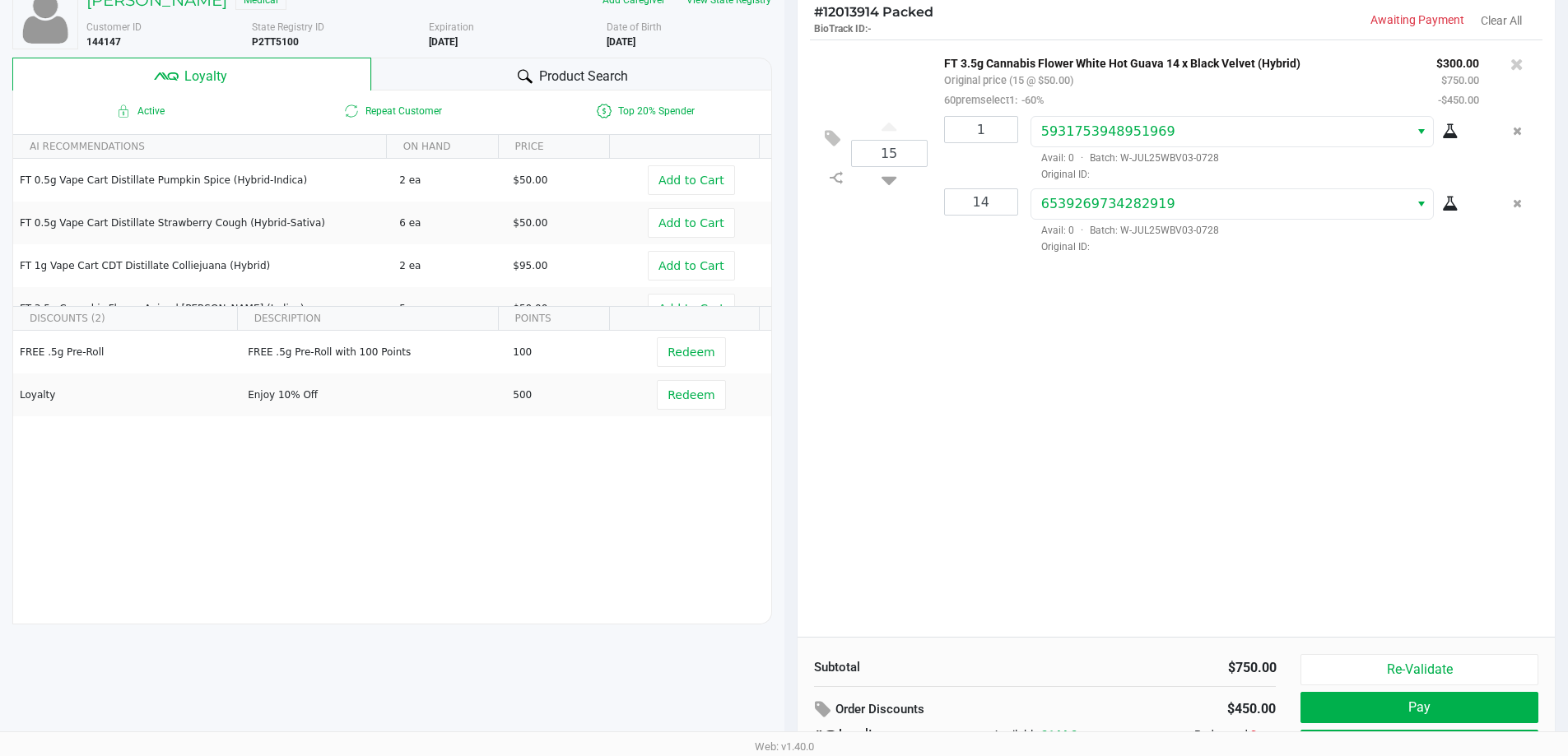
scroll to position [188, 0]
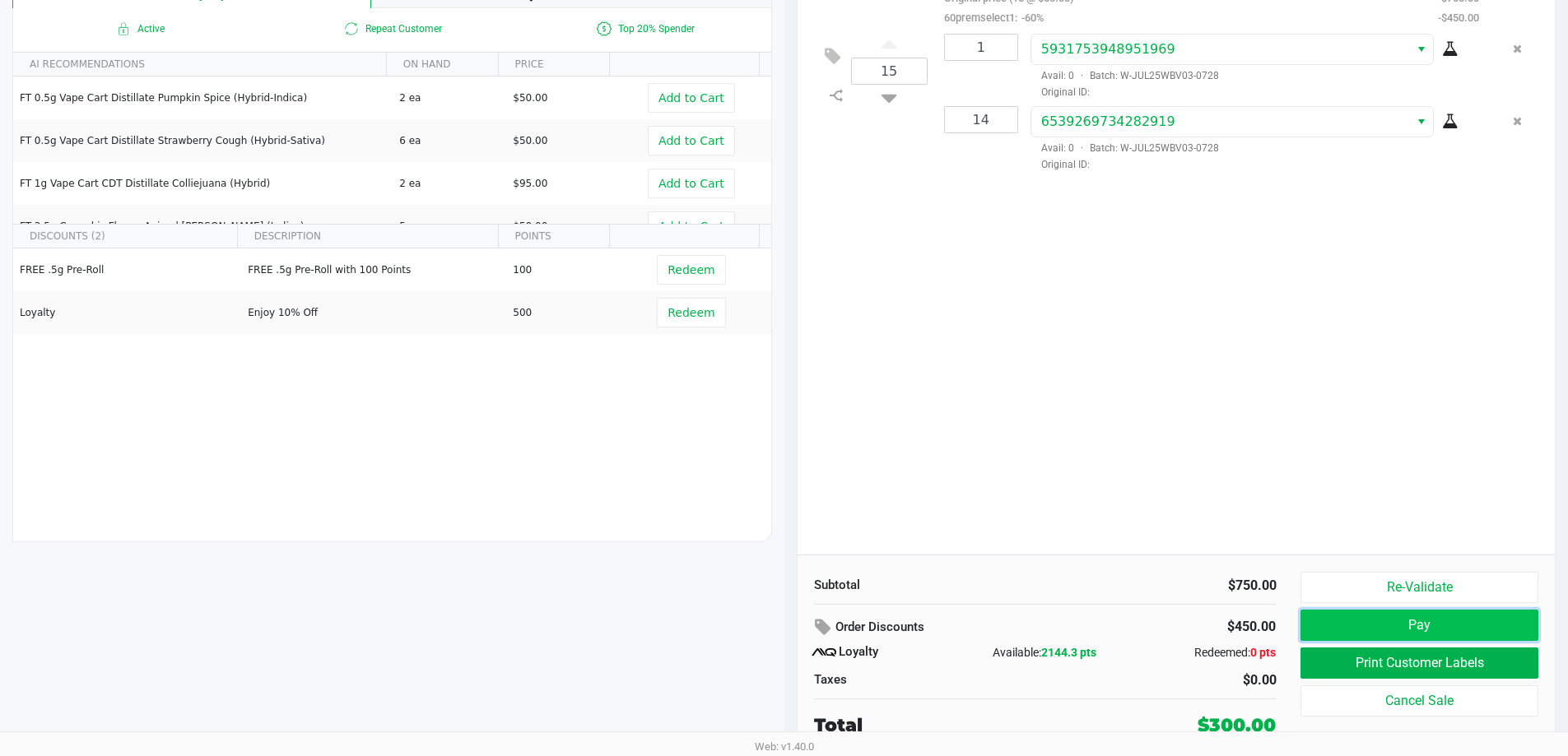
click at [1474, 626] on button "Pay" at bounding box center [1418, 626] width 237 height 32
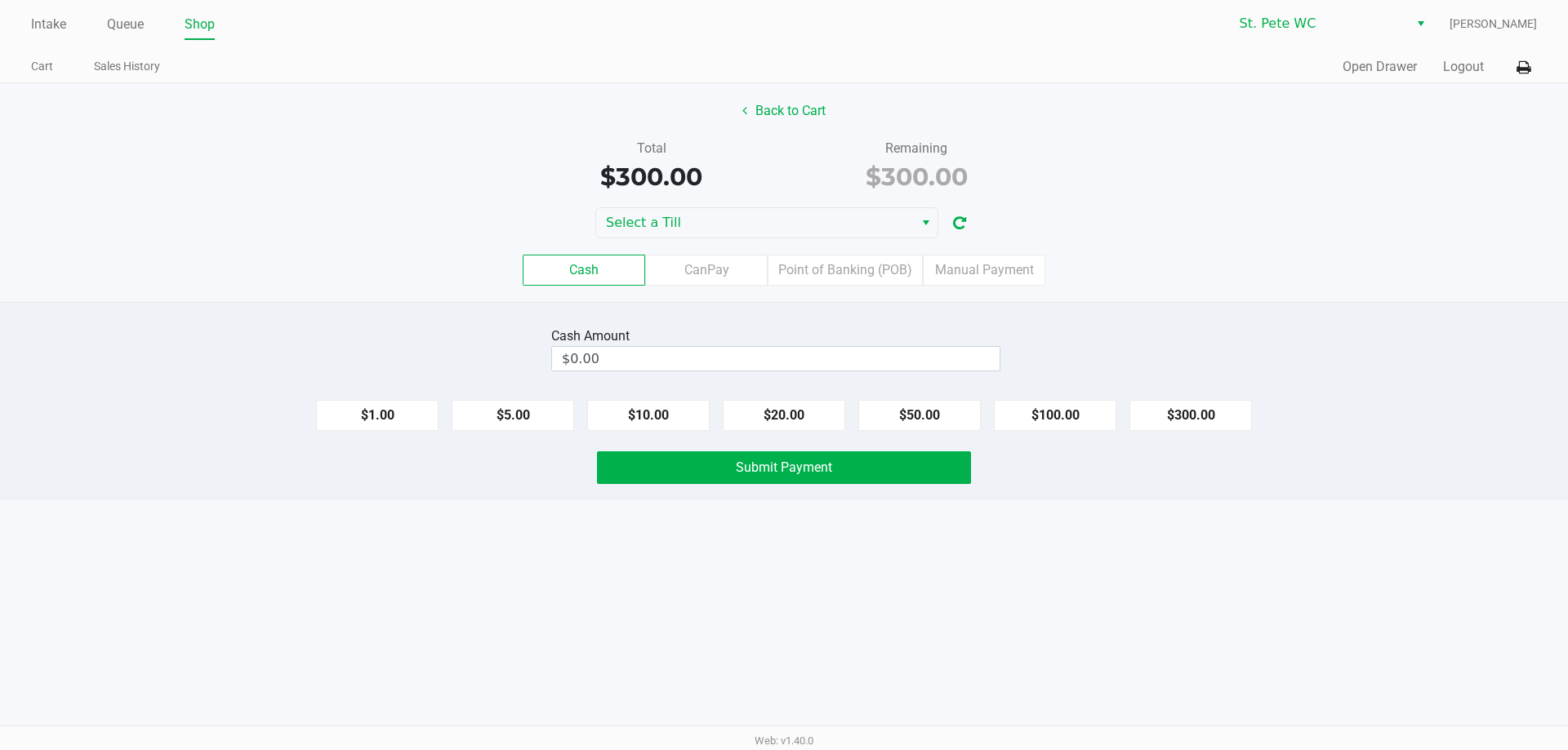
click at [758, 242] on div "Cash CanPay Point of Banking (POB) Manual Payment" at bounding box center [784, 270] width 1592 height 64
click at [757, 232] on span "Select a Till" at bounding box center [755, 223] width 298 height 19
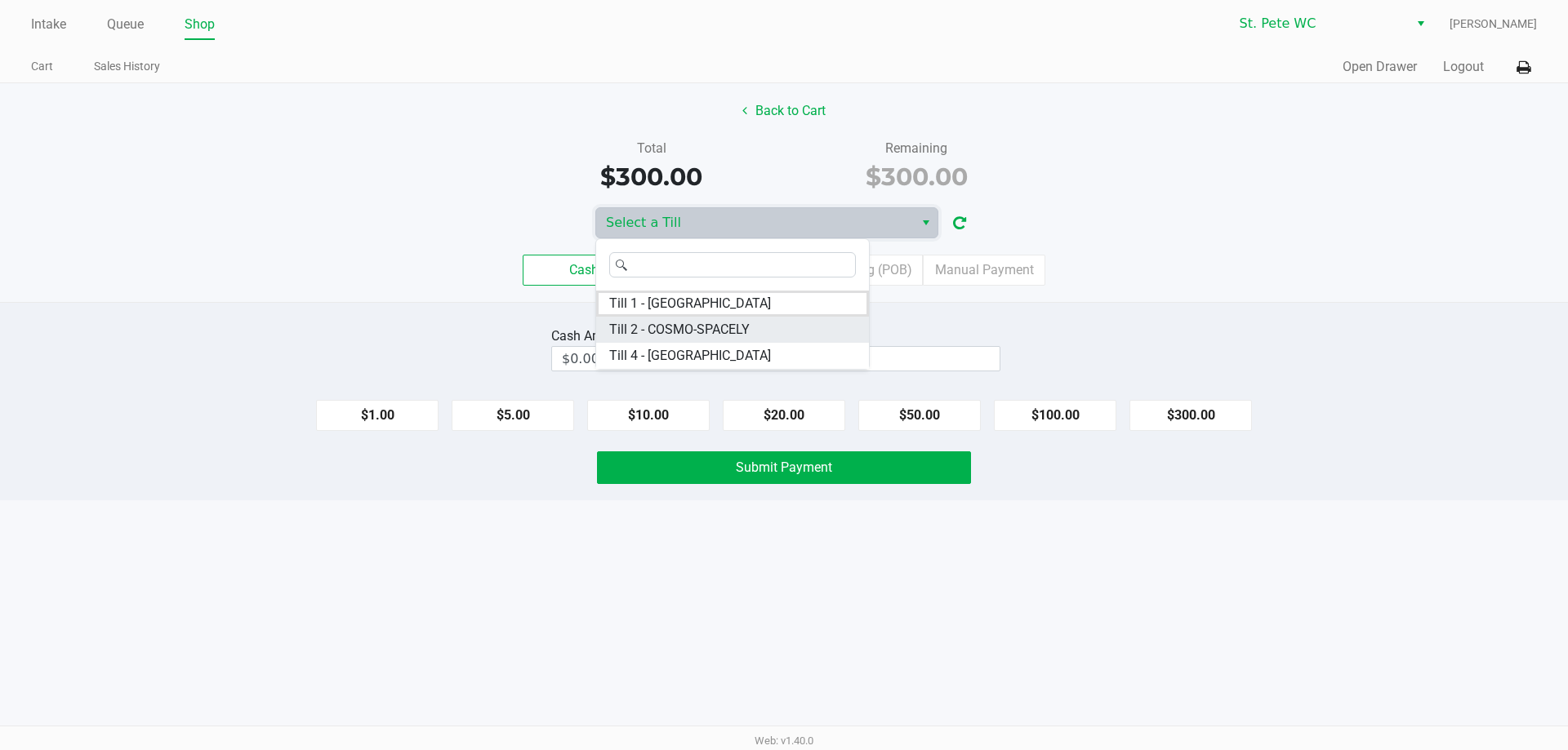
click at [726, 324] on span "Till 2 - COSMO-SPACELY" at bounding box center [679, 329] width 141 height 19
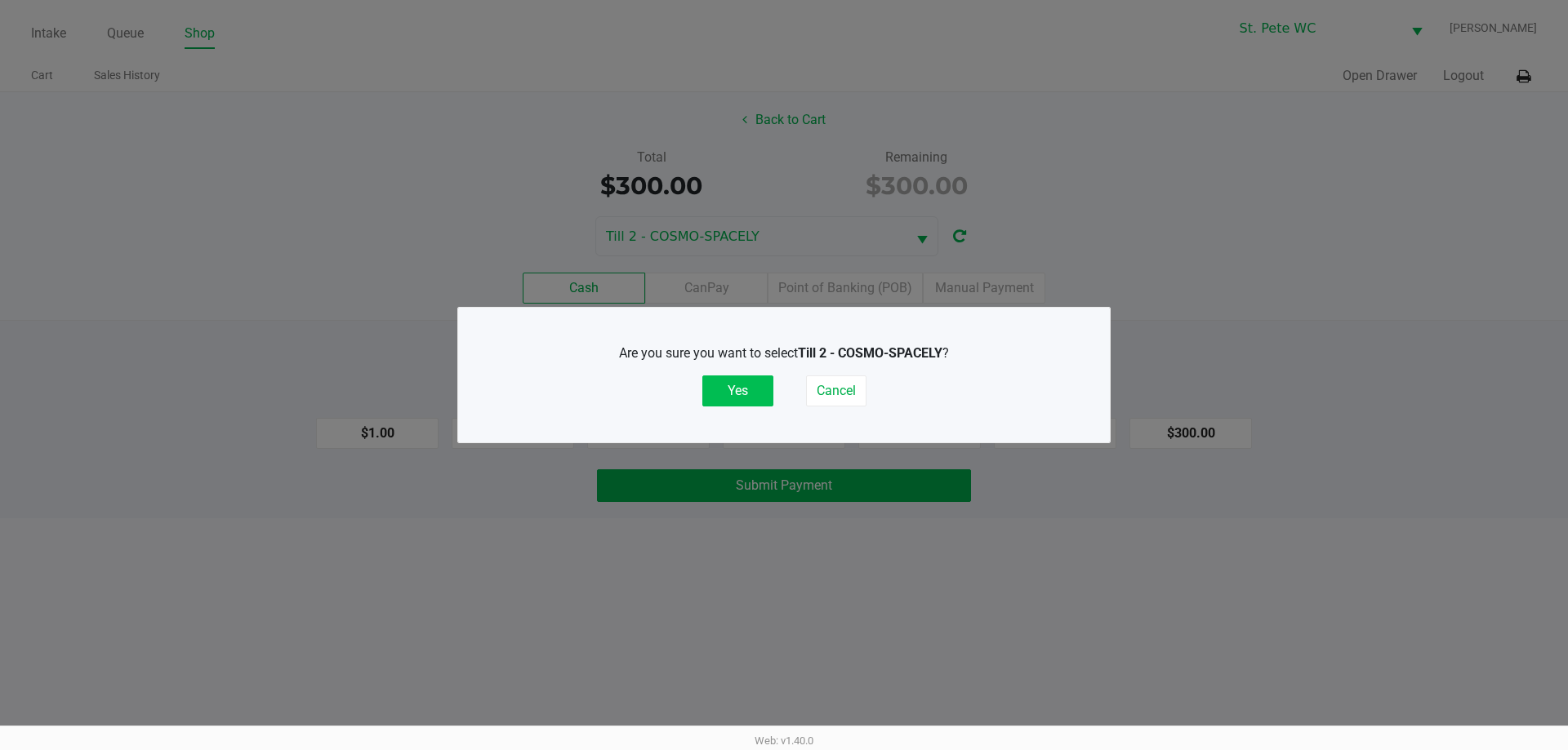
click at [742, 377] on button "Yes" at bounding box center [737, 391] width 71 height 31
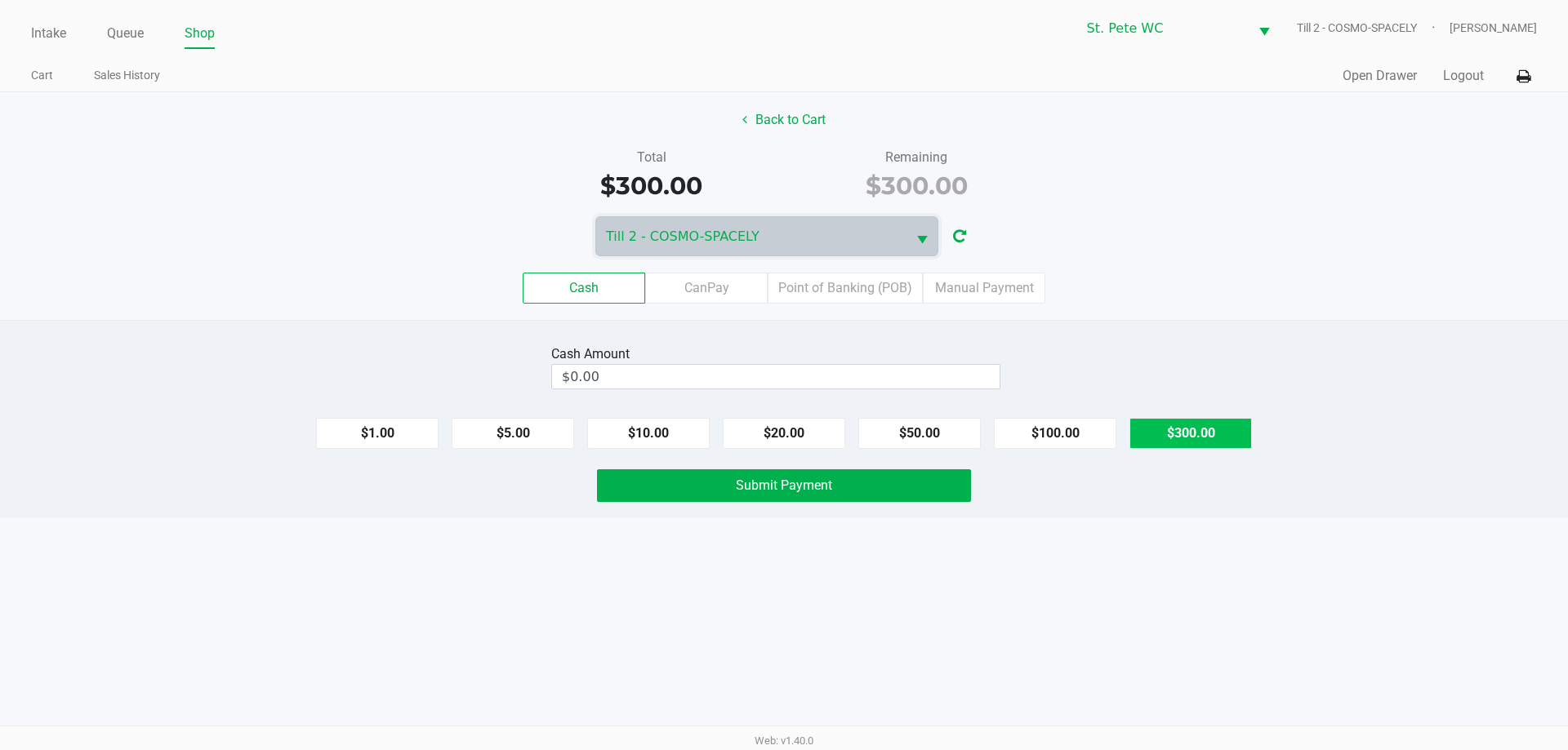
click at [1208, 437] on button "$300.00" at bounding box center [1191, 434] width 122 height 31
type input "$300.00"
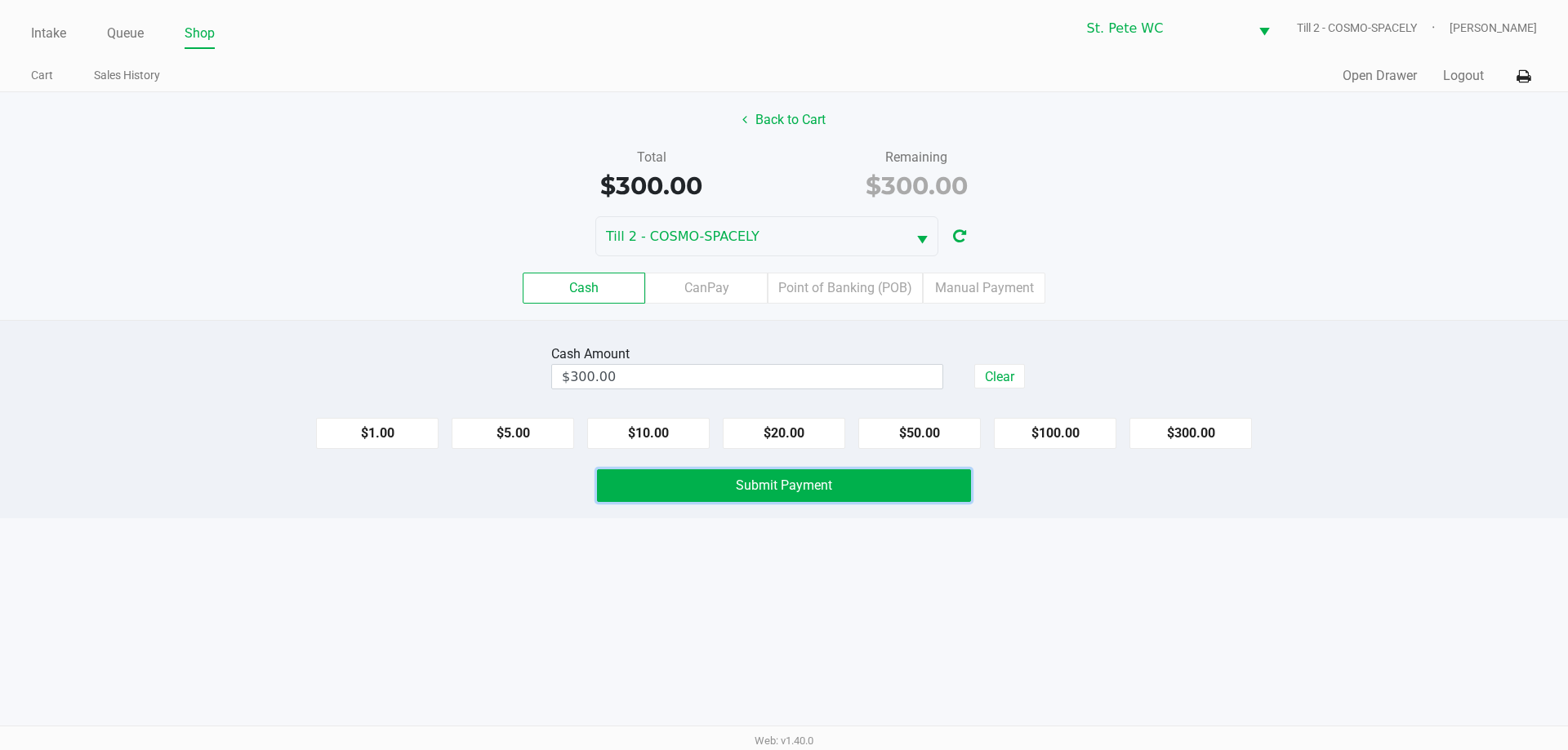
click at [816, 485] on span "Submit Payment" at bounding box center [784, 485] width 96 height 16
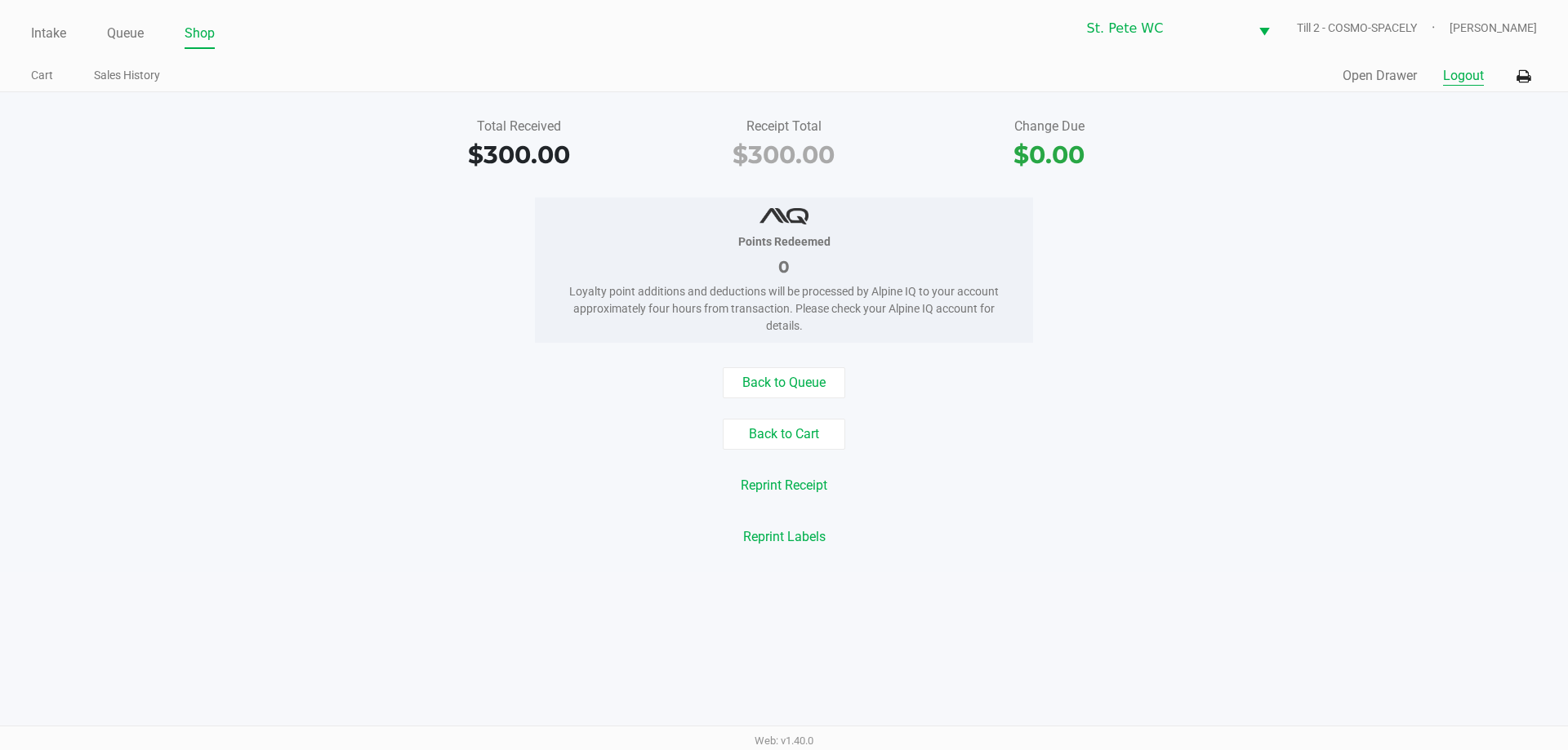
click at [1462, 80] on button "Logout" at bounding box center [1463, 76] width 41 height 19
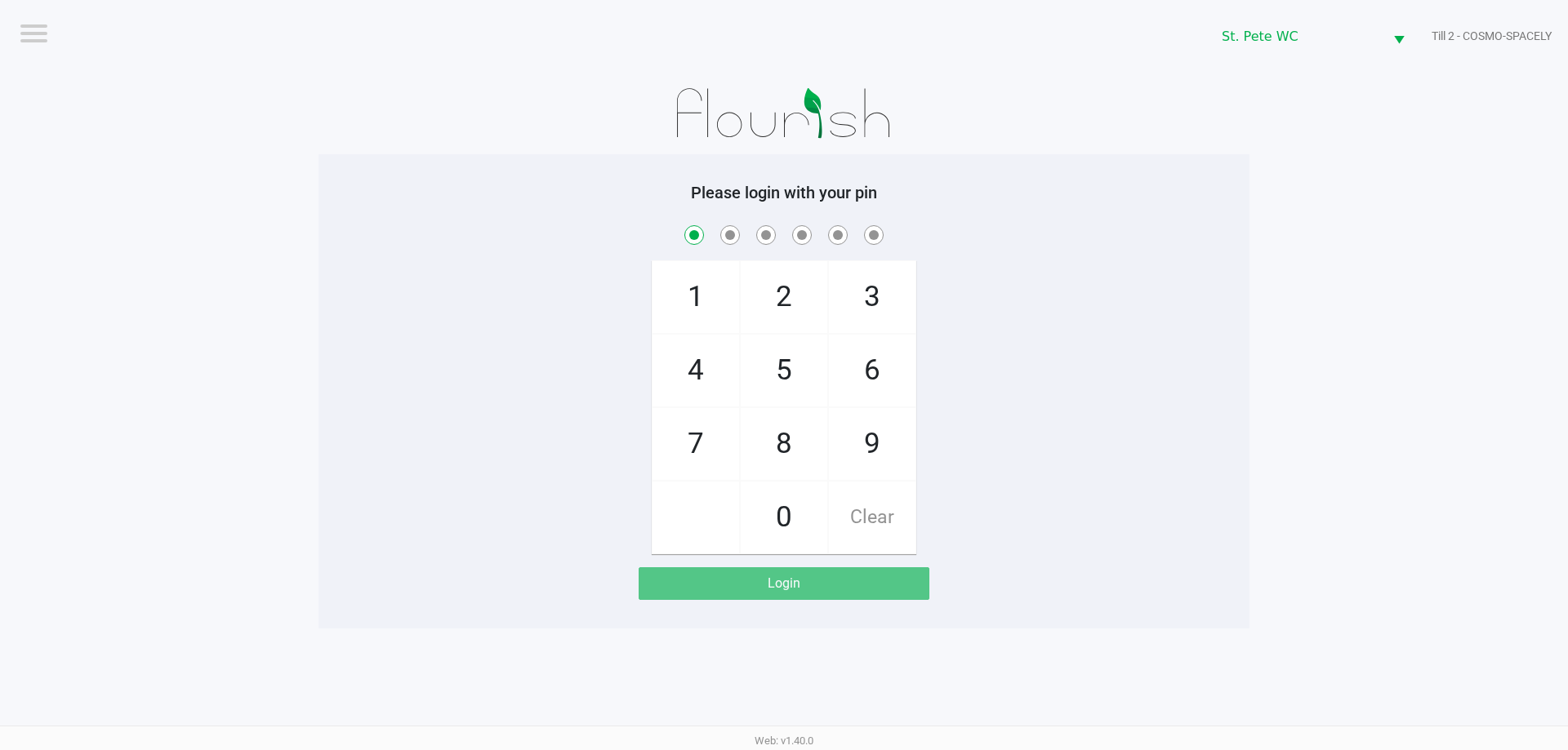
checkbox input "true"
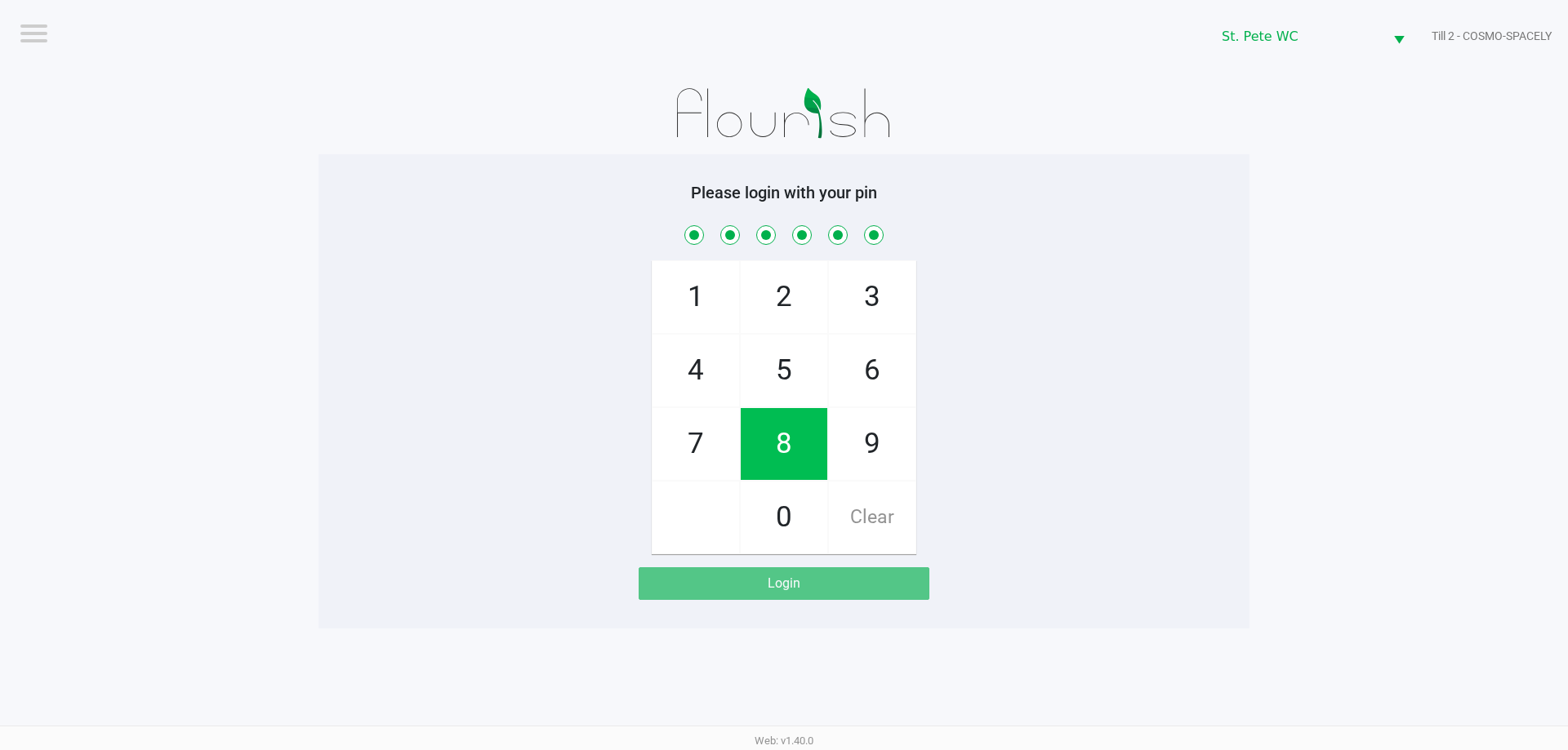
checkbox input "true"
